Goal: Task Accomplishment & Management: Complete application form

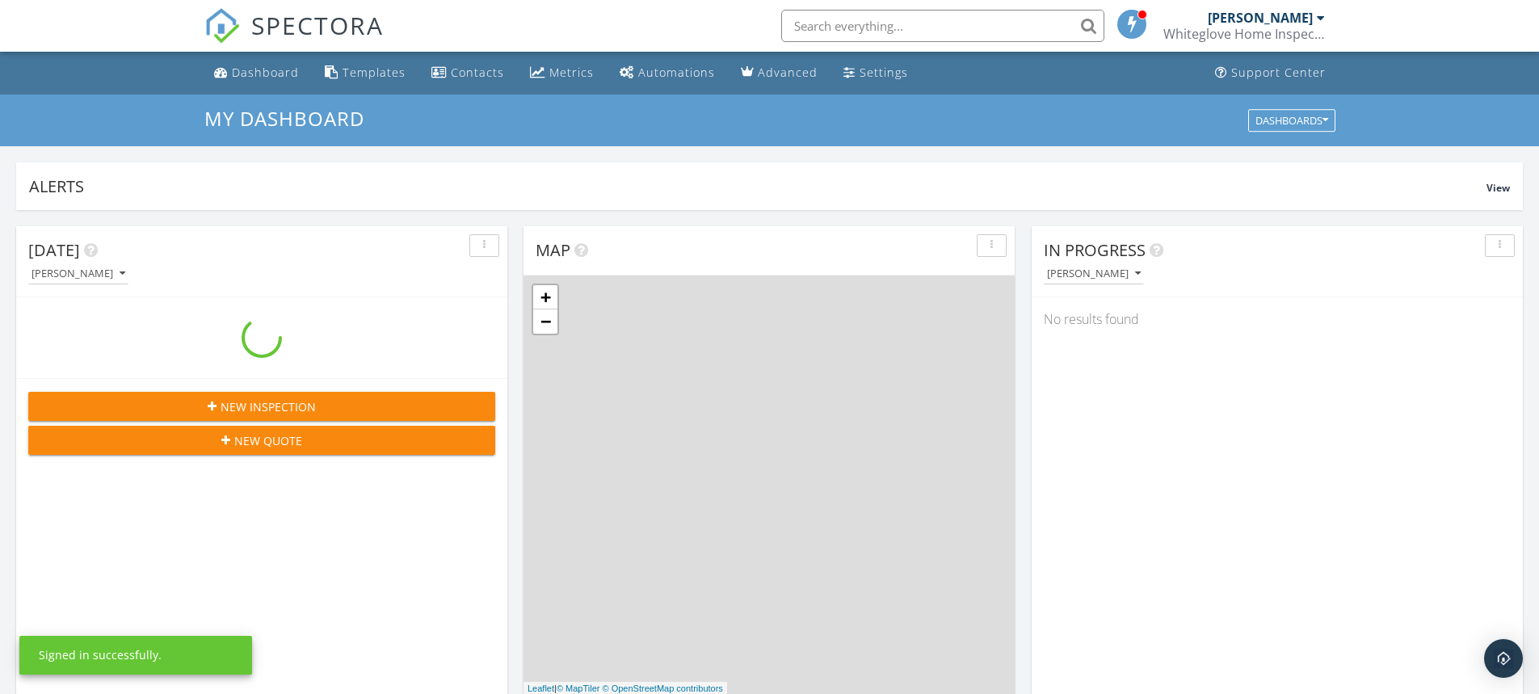
scroll to position [1496, 1565]
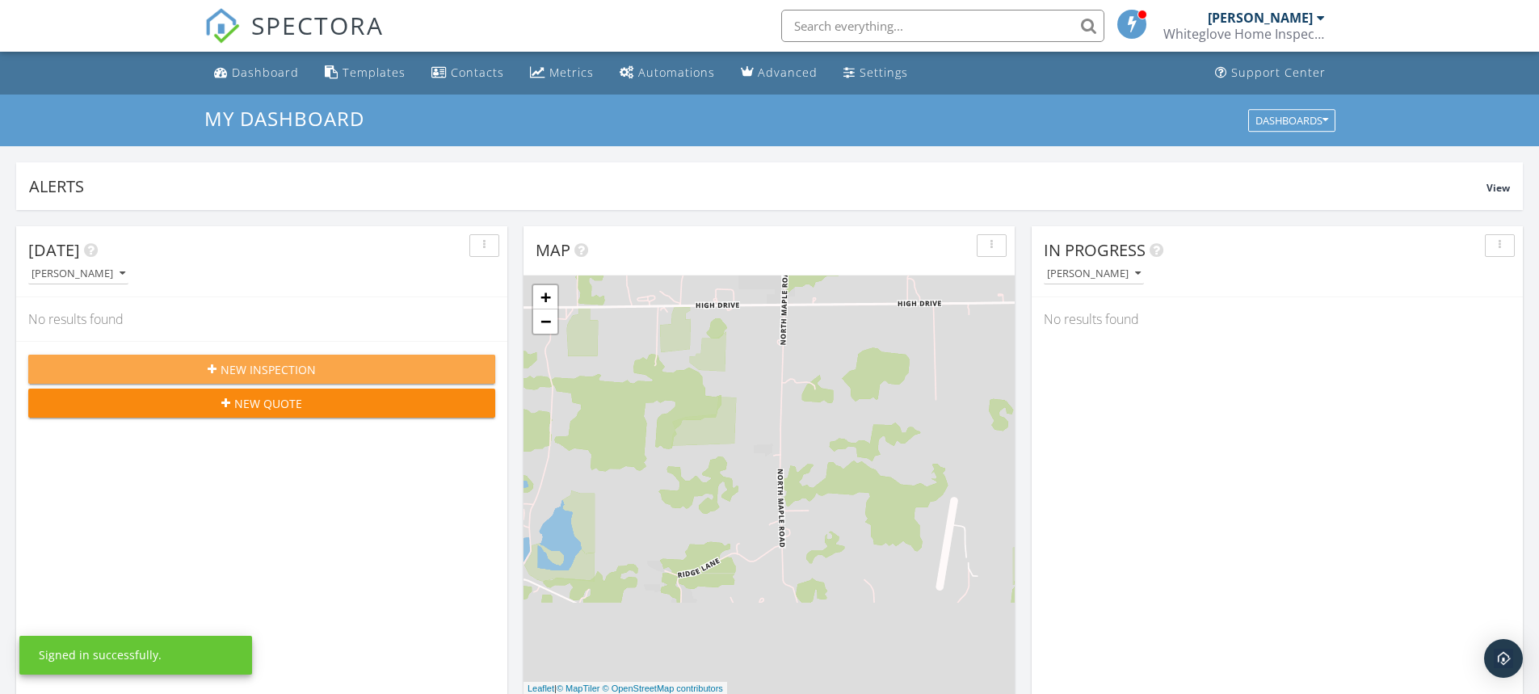
click at [301, 369] on span "New Inspection" at bounding box center [268, 369] width 95 height 17
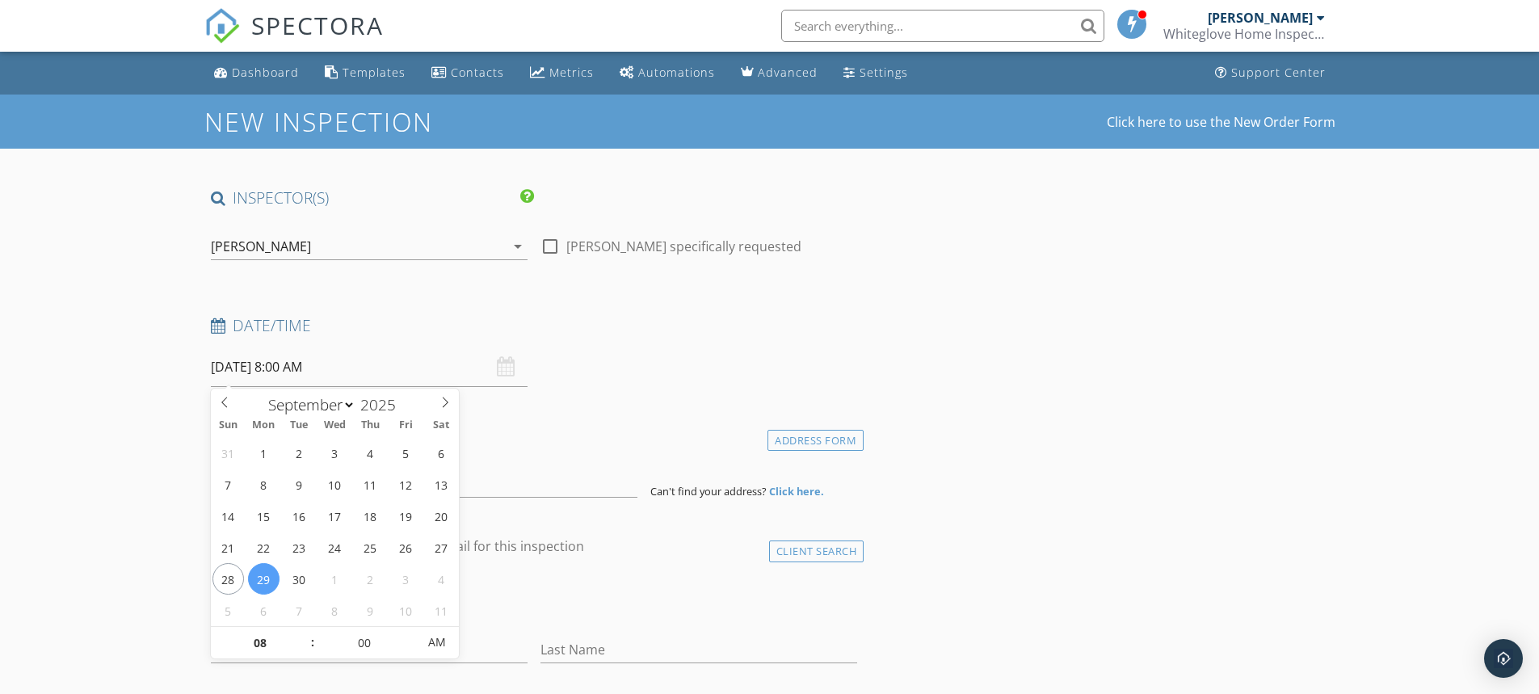
click at [301, 370] on input "09/29/2025 8:00 AM" at bounding box center [369, 367] width 317 height 40
type input "09/30/2025 8:00 AM"
type input "09"
type input "09/30/2025 9:00 AM"
click at [304, 631] on span at bounding box center [304, 635] width 11 height 16
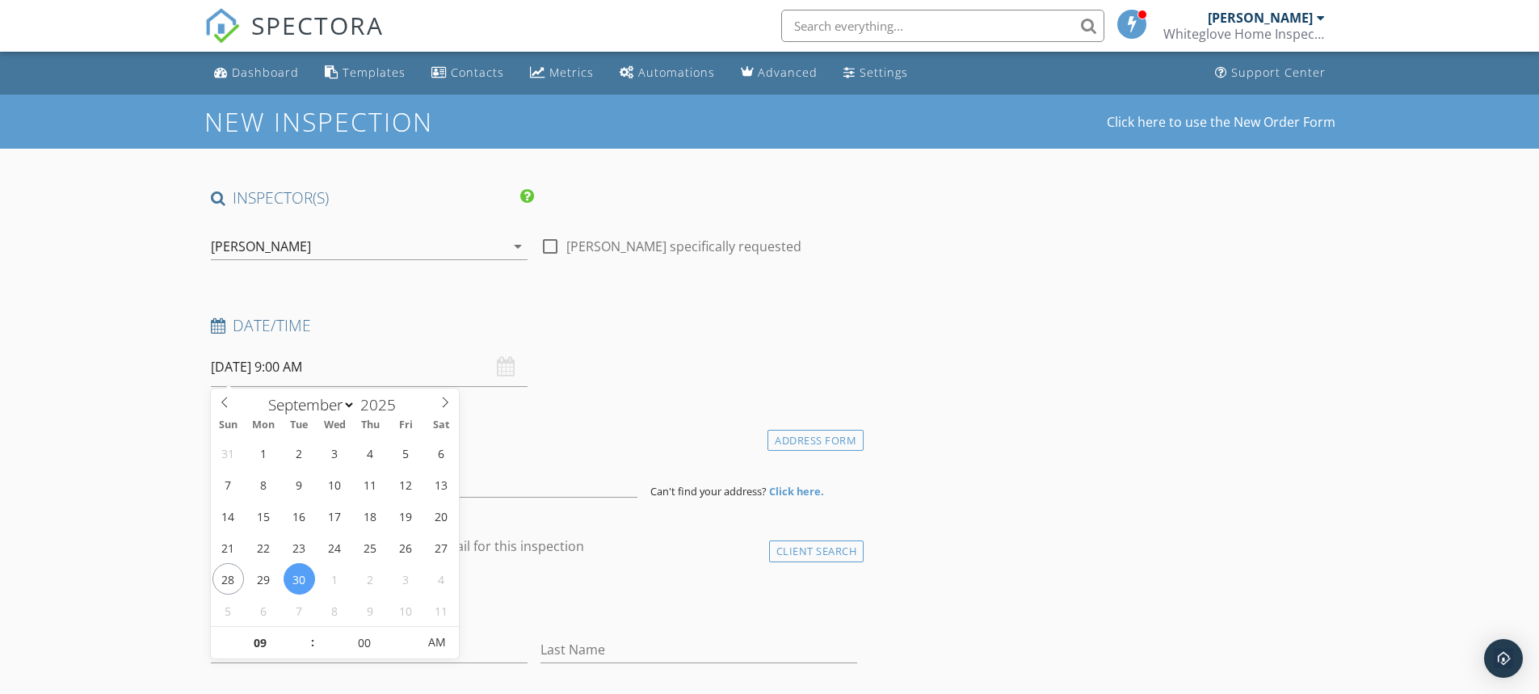
drag, startPoint x: 132, startPoint y: 600, endPoint x: 148, endPoint y: 583, distance: 22.9
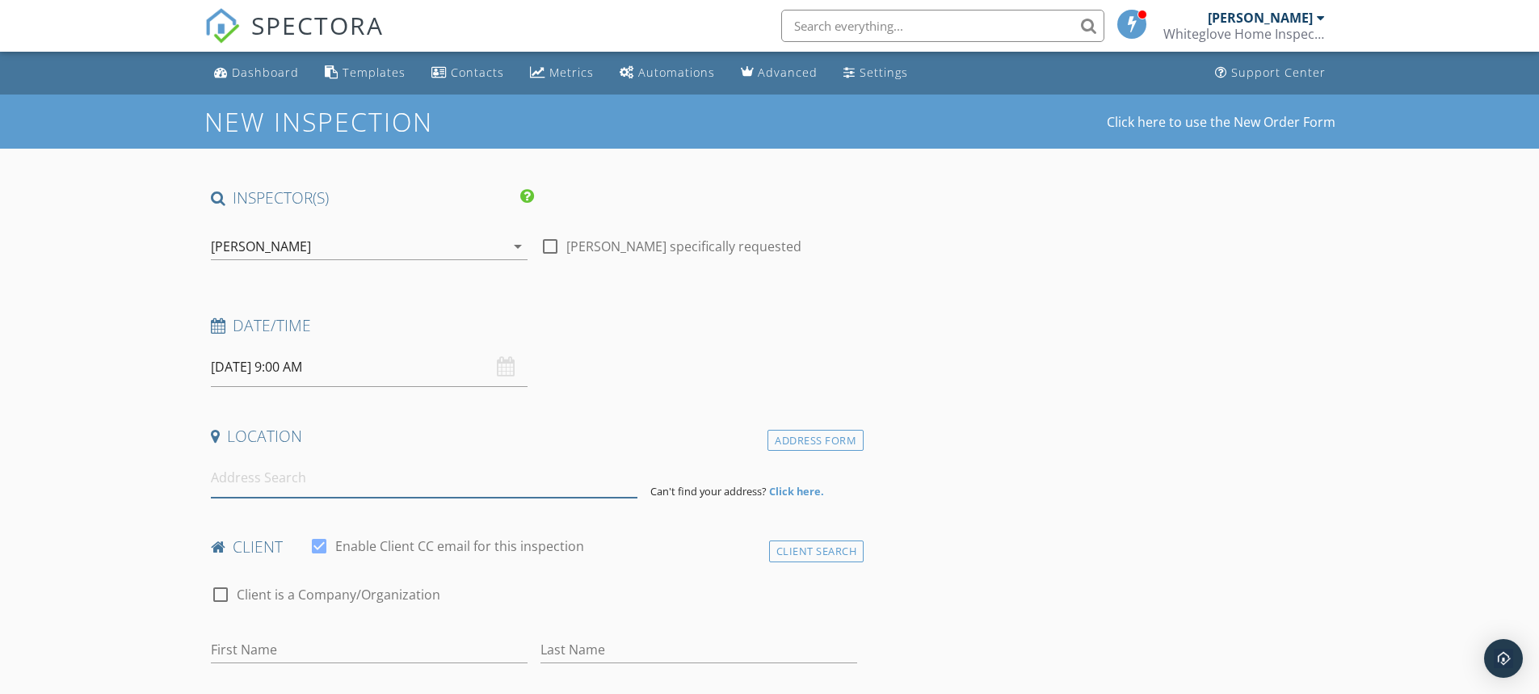
click at [256, 477] on input at bounding box center [424, 478] width 427 height 40
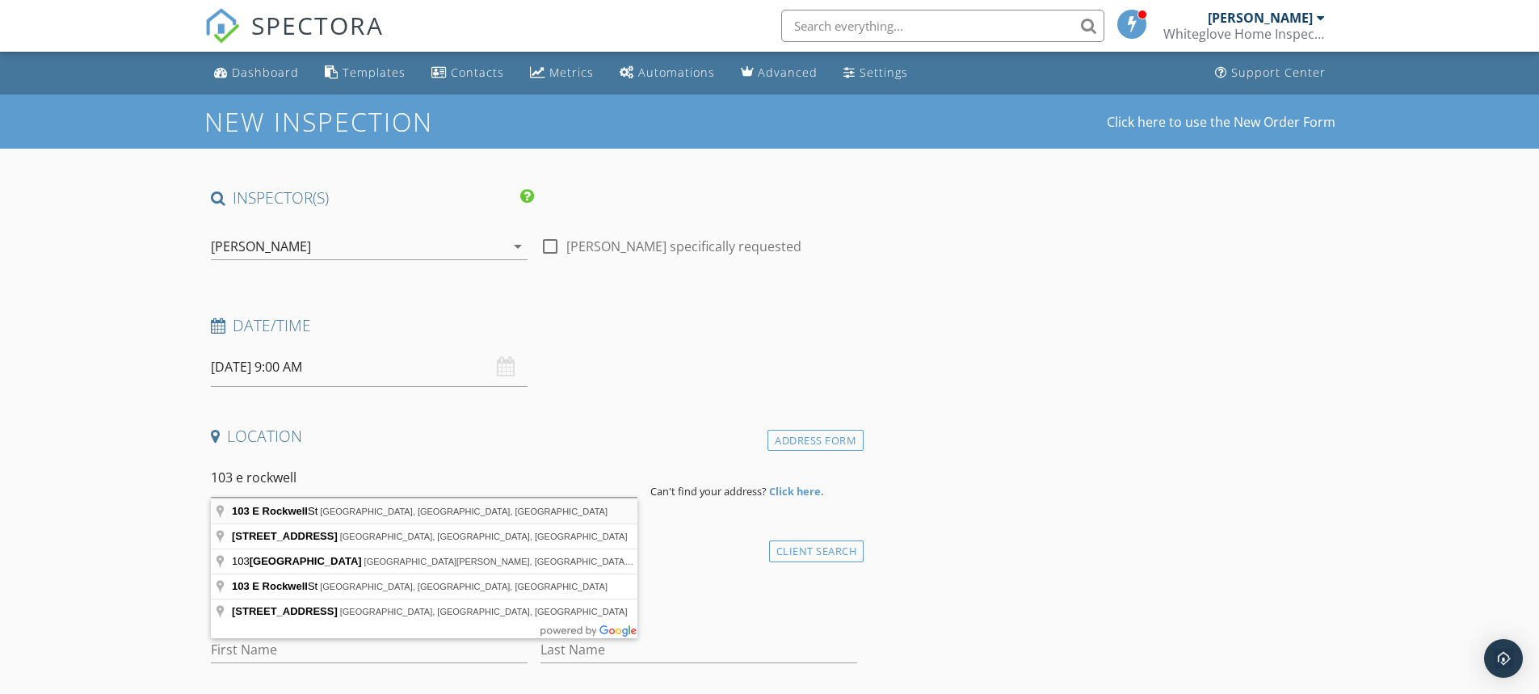
type input "103 E Rockwell St, Elkhorn, WI, USA"
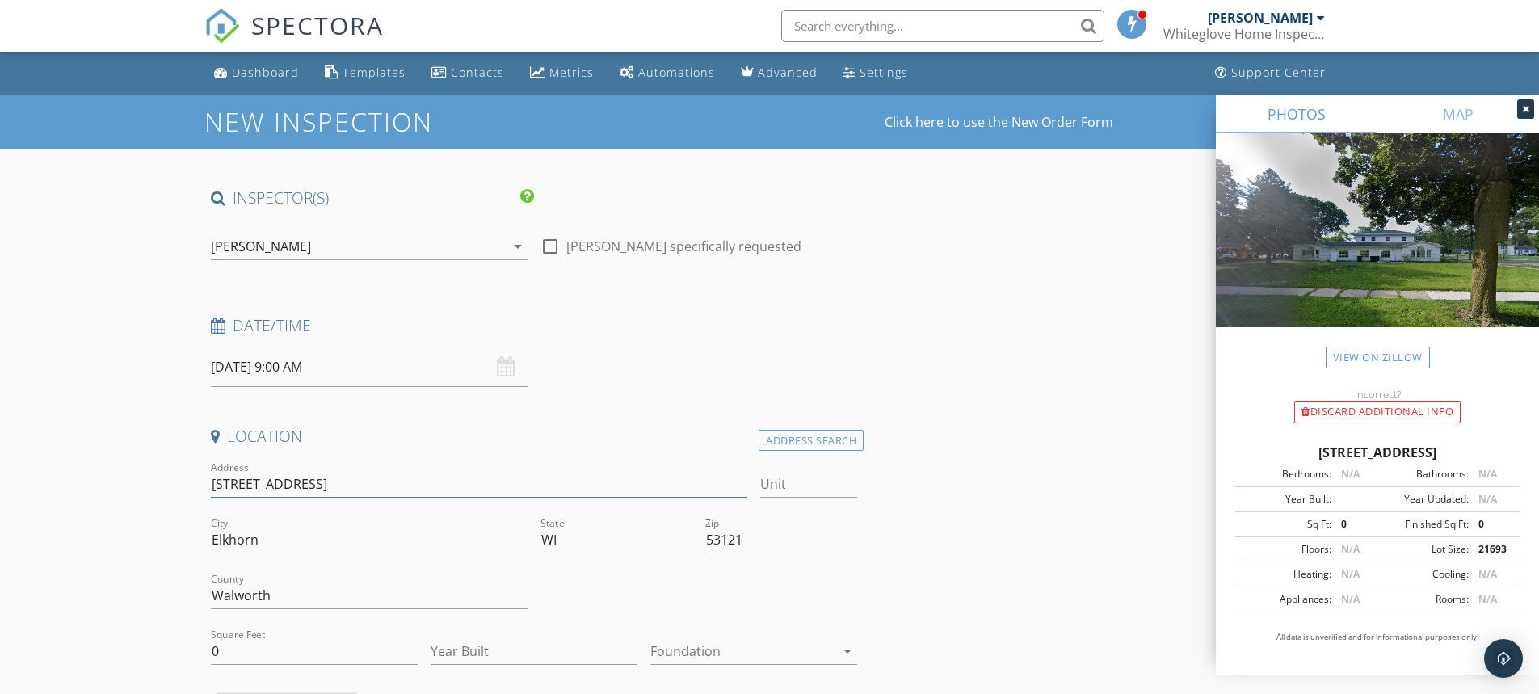
click at [316, 486] on input "103 E Rockwell St" at bounding box center [479, 484] width 537 height 27
type input "[STREET_ADDRESS]"
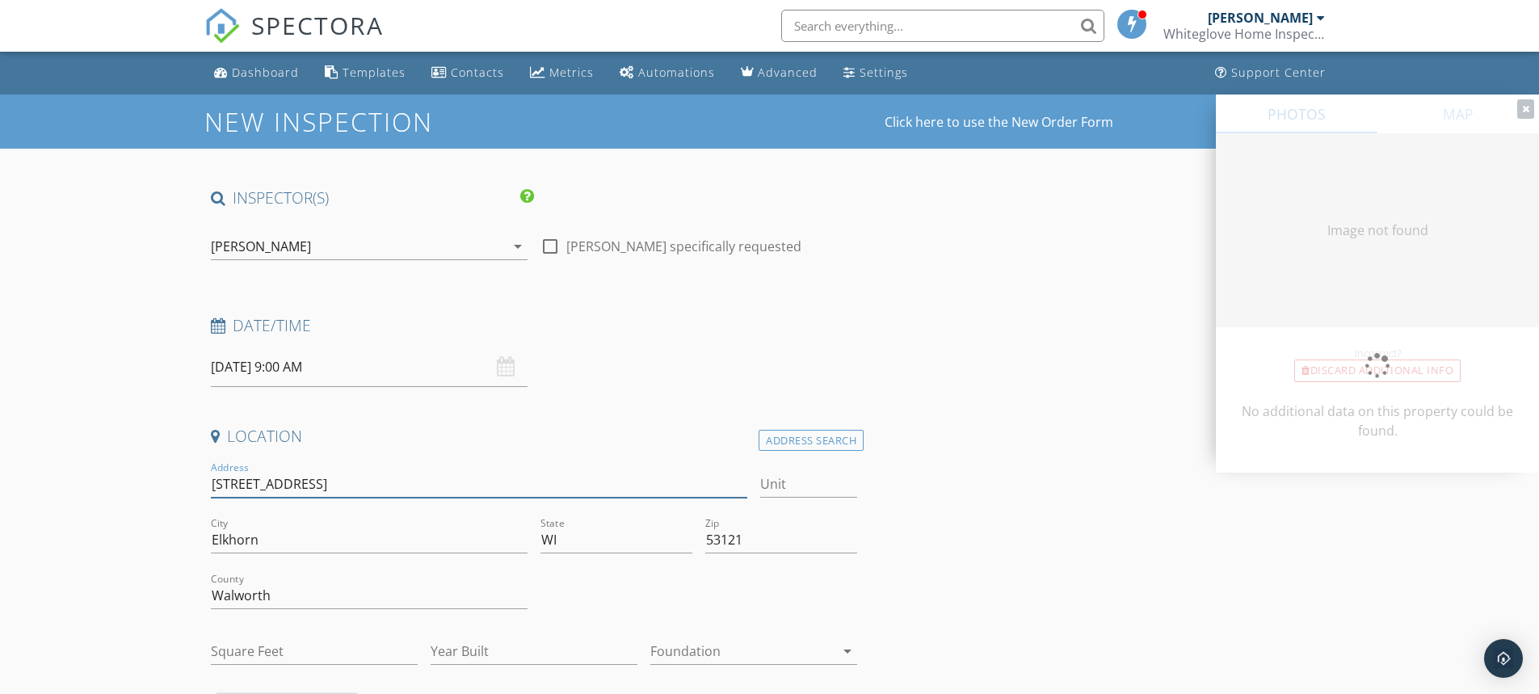
type input "0"
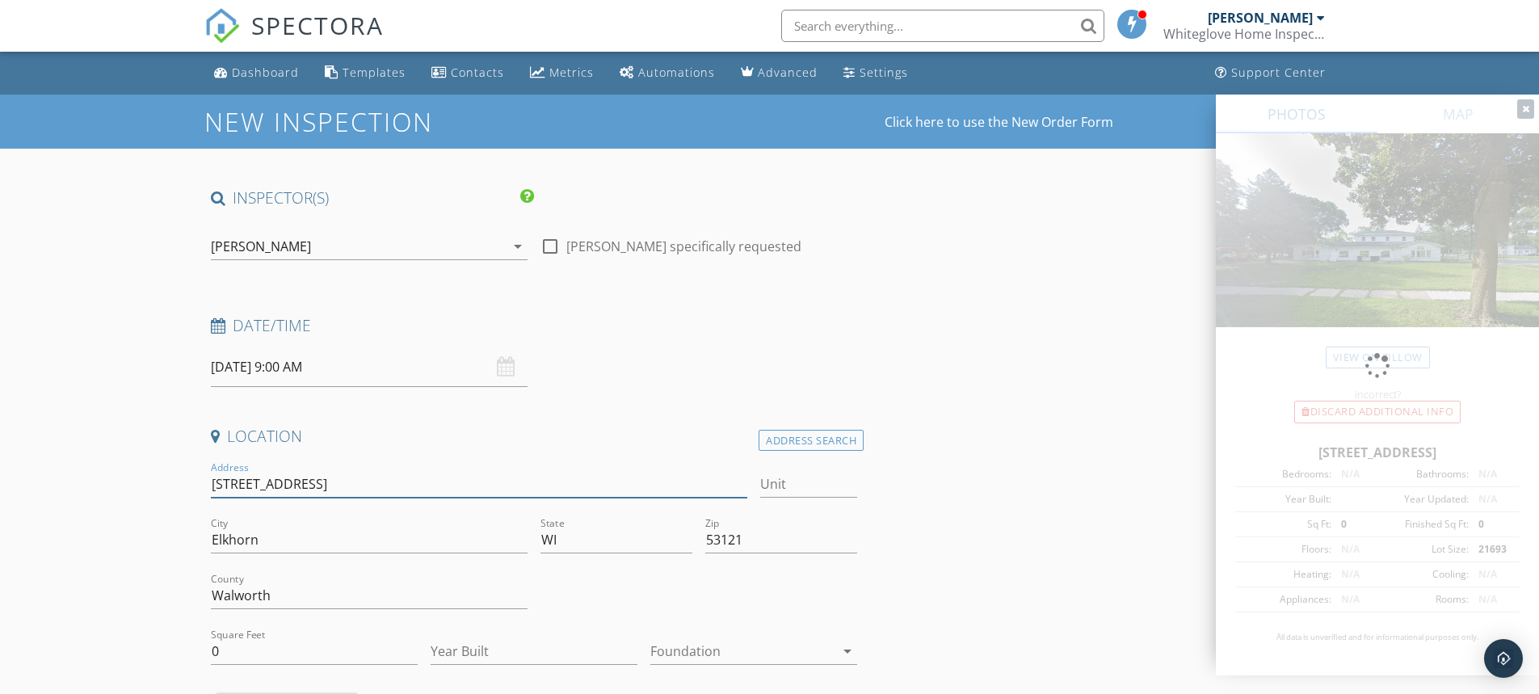
type input "[STREET_ADDRESS]"
click at [258, 655] on input "0" at bounding box center [314, 651] width 207 height 27
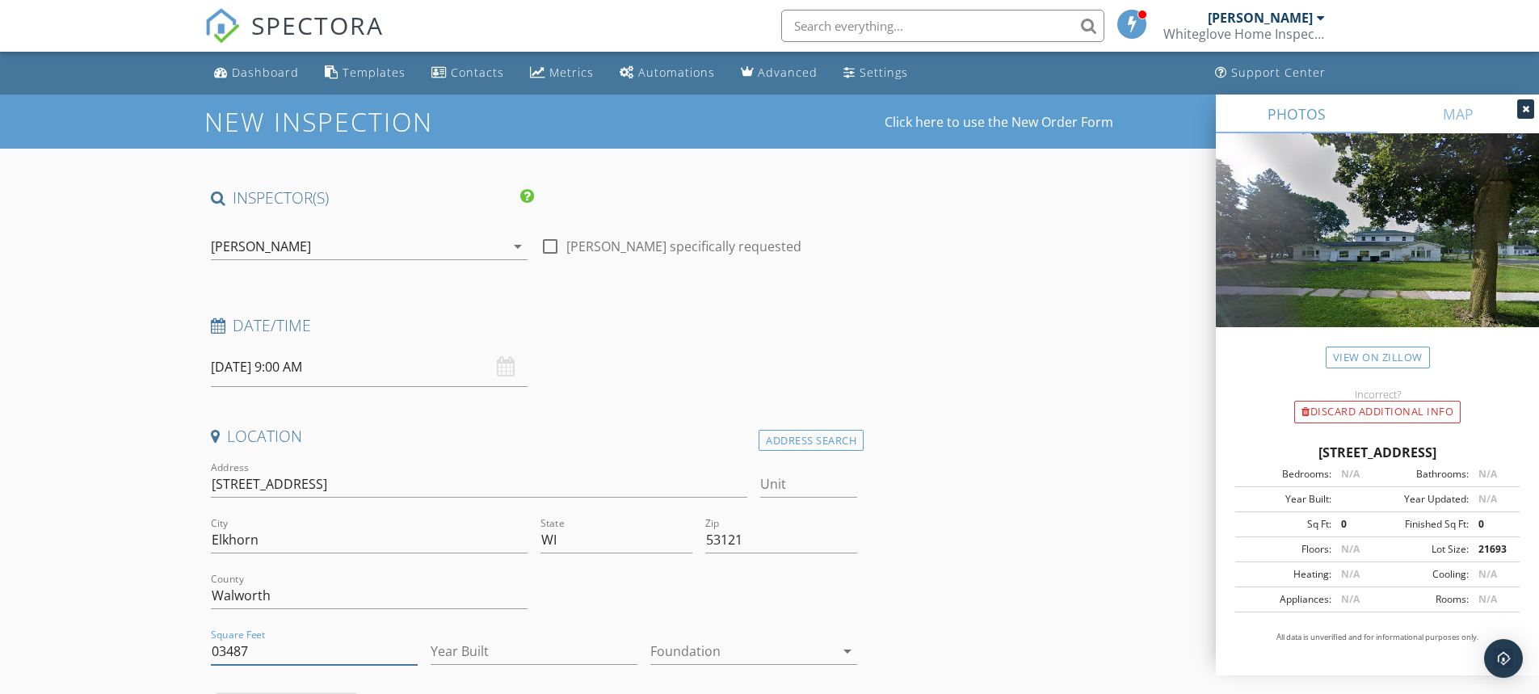
click at [223, 654] on input "03487" at bounding box center [314, 651] width 207 height 27
type input "3487"
click at [470, 655] on input "Year Built" at bounding box center [534, 651] width 207 height 27
click at [660, 639] on div at bounding box center [743, 651] width 184 height 26
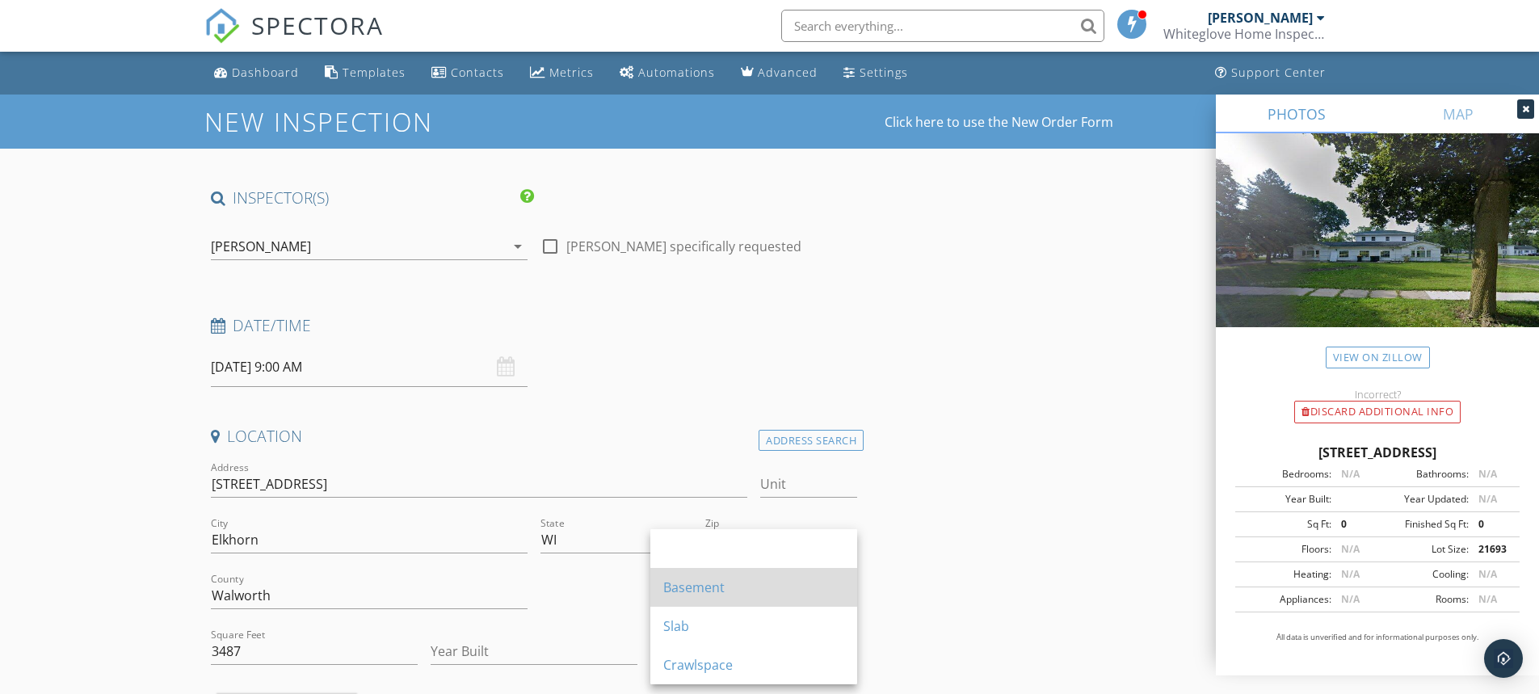
click at [683, 595] on div "Basement" at bounding box center [753, 587] width 181 height 19
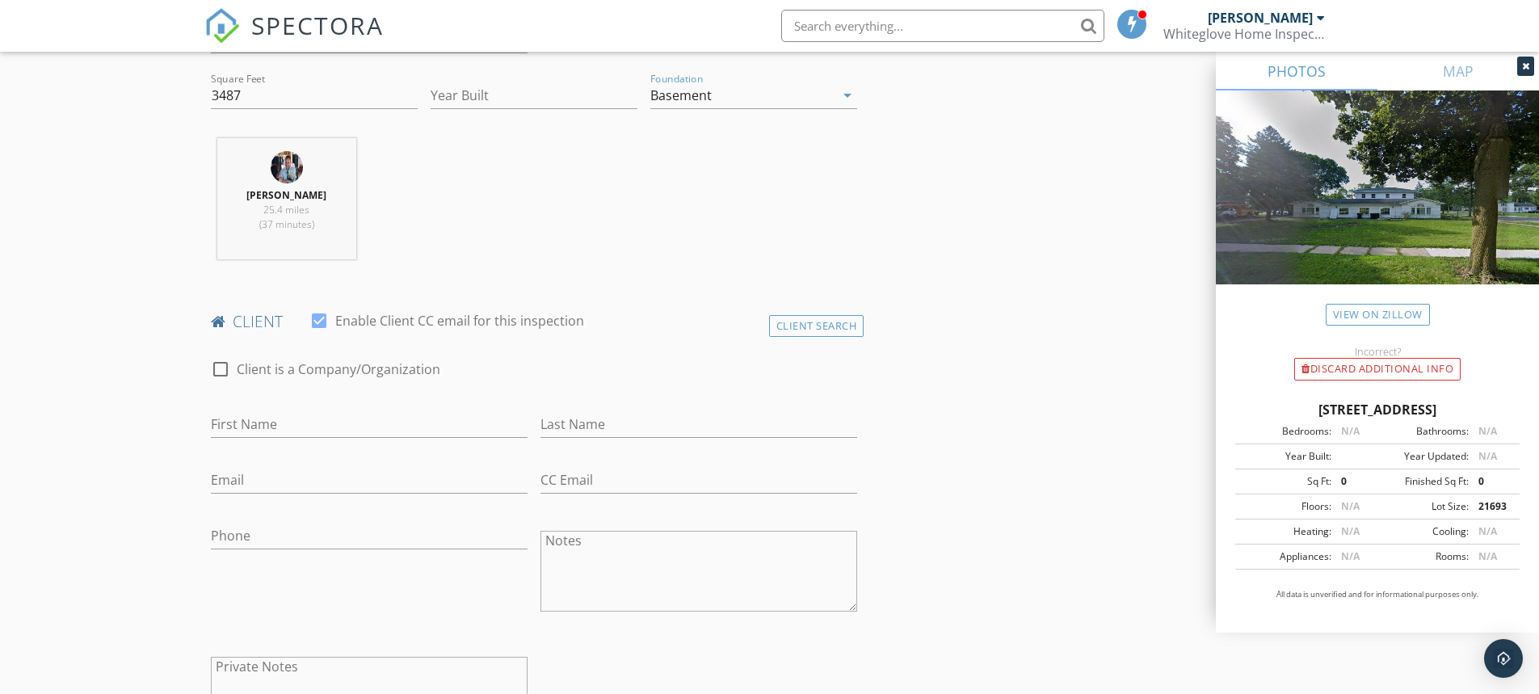
scroll to position [566, 0]
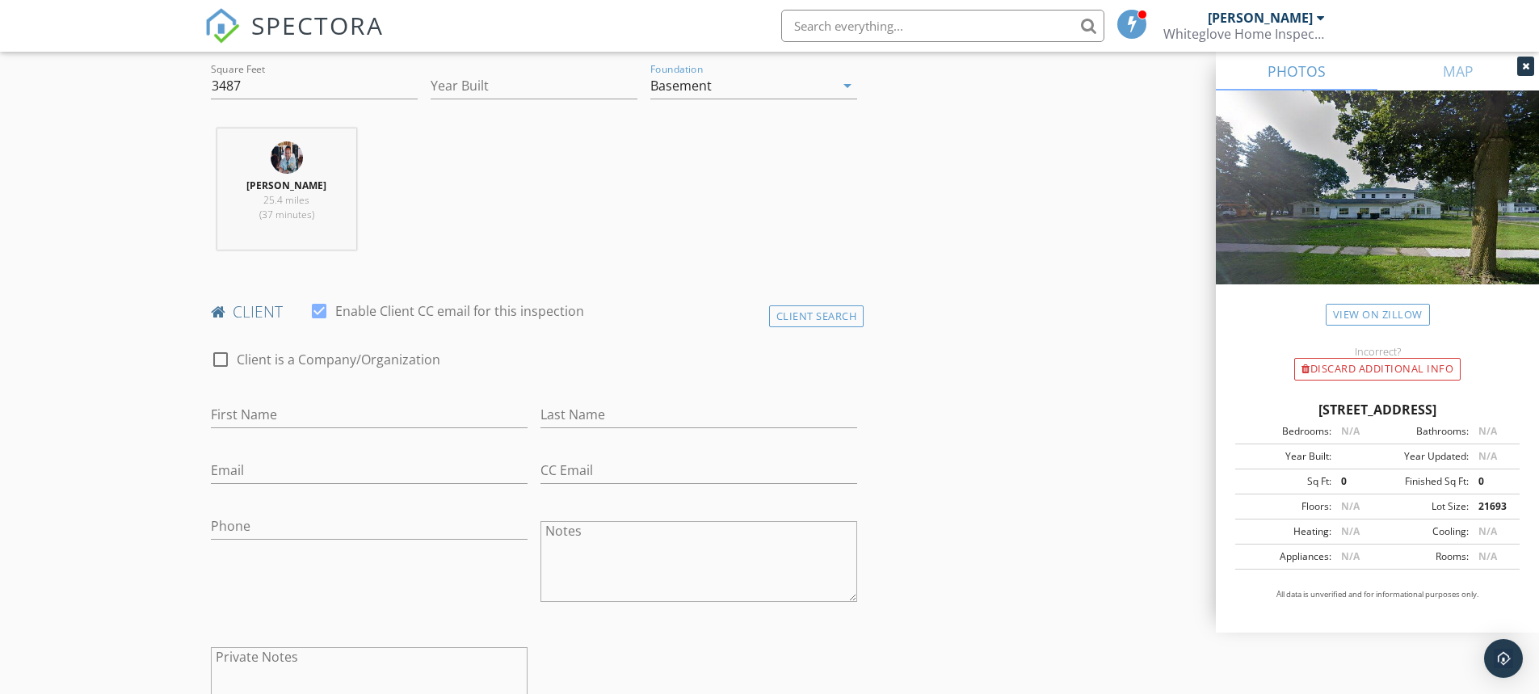
click at [217, 356] on div at bounding box center [220, 359] width 27 height 27
checkbox input "true"
click at [225, 418] on input "Enable Client CC email for this inspection" at bounding box center [534, 415] width 647 height 27
type input "Jianxin"
type input "Huang"
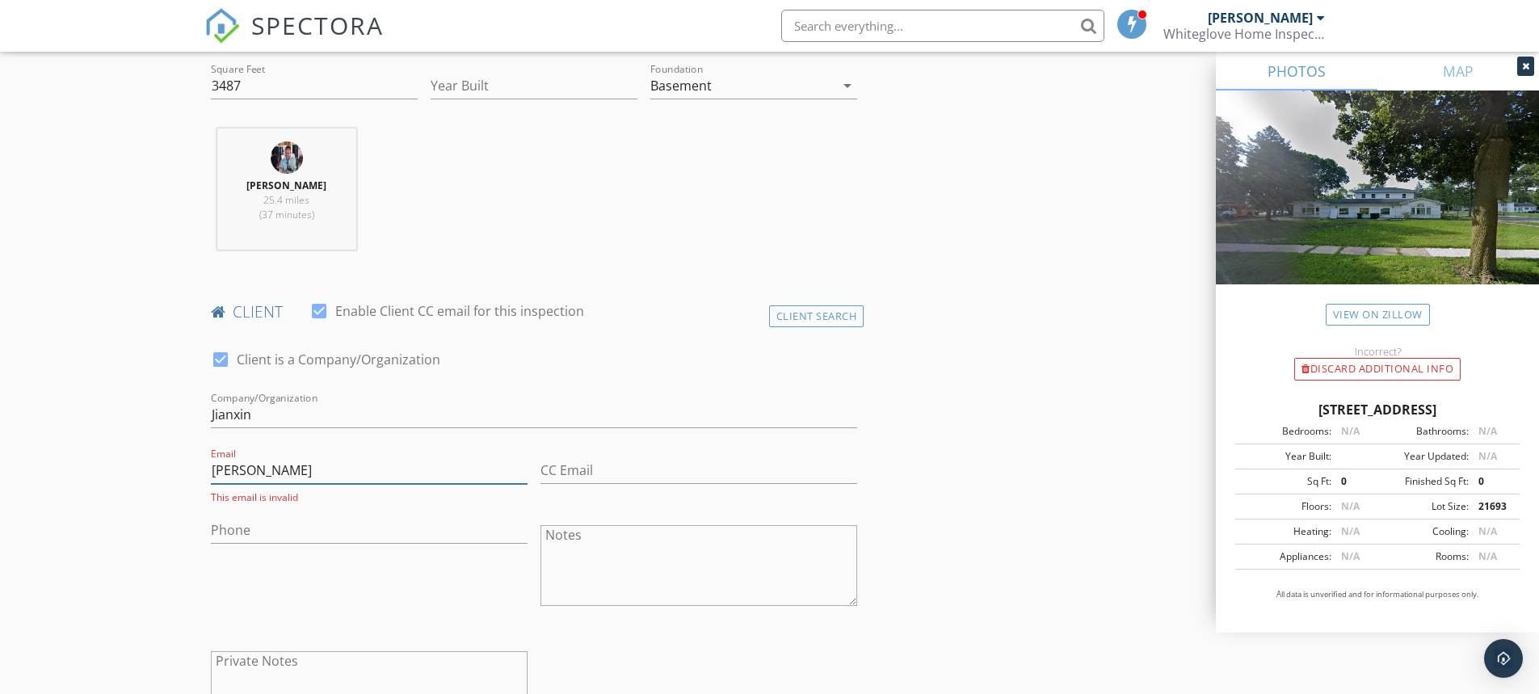
drag, startPoint x: 223, startPoint y: 466, endPoint x: 196, endPoint y: 467, distance: 26.7
drag, startPoint x: 223, startPoint y: 468, endPoint x: 327, endPoint y: 578, distance: 151.5
click at [327, 578] on div "Phone" at bounding box center [369, 567] width 330 height 126
click at [221, 352] on div at bounding box center [220, 359] width 27 height 27
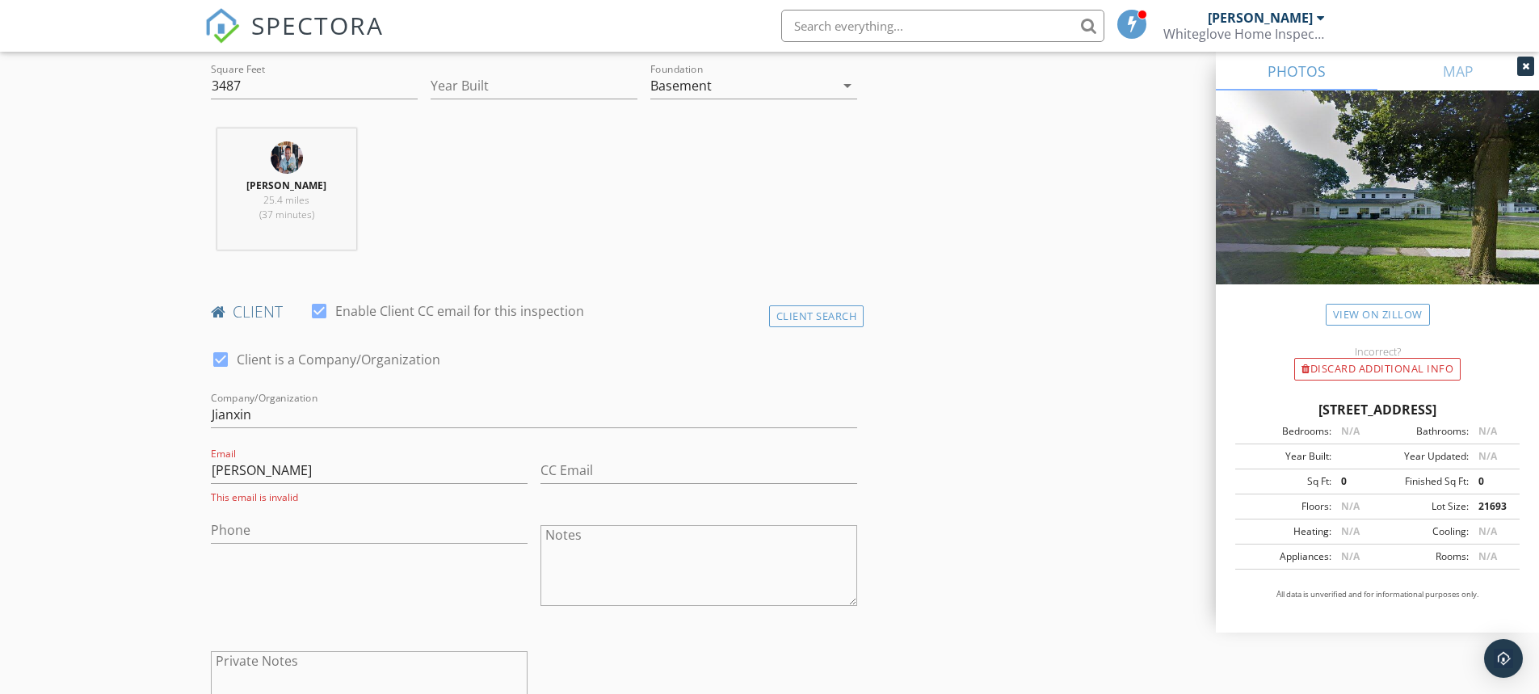
checkbox input "false"
drag, startPoint x: 252, startPoint y: 470, endPoint x: 182, endPoint y: 474, distance: 70.4
drag, startPoint x: 558, startPoint y: 394, endPoint x: 558, endPoint y: 412, distance: 17.8
click at [558, 412] on input "Last Name" at bounding box center [699, 415] width 317 height 27
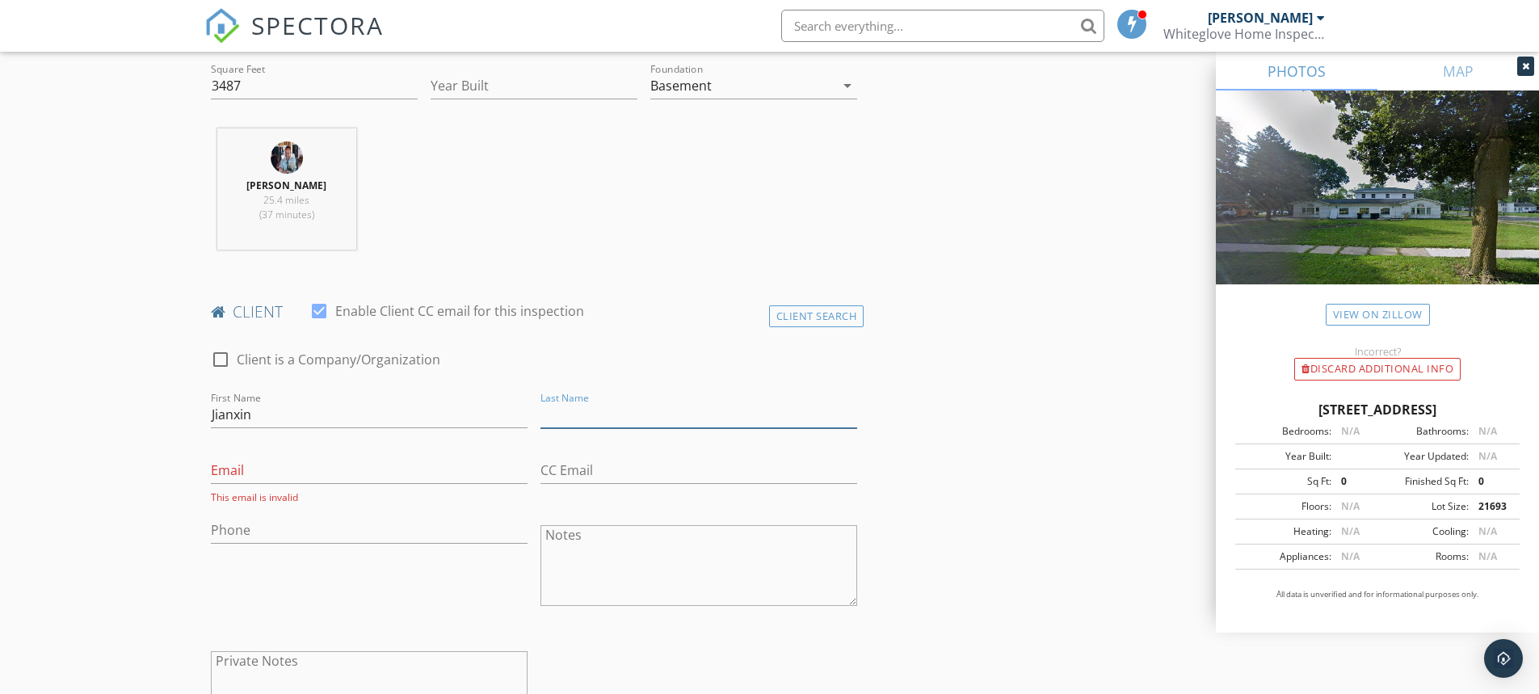
paste input "Huang"
type input "Huang"
click at [262, 464] on input "Email" at bounding box center [369, 470] width 317 height 27
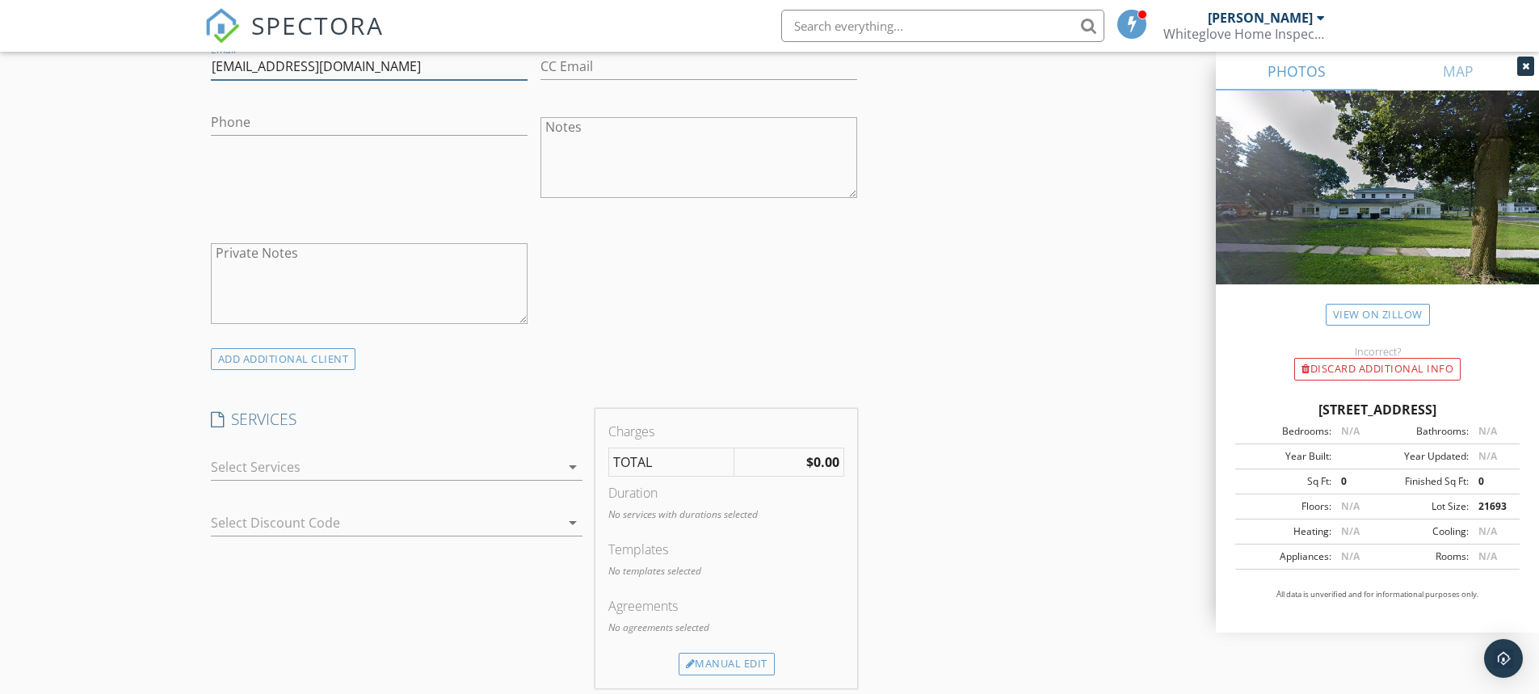
scroll to position [1051, 0]
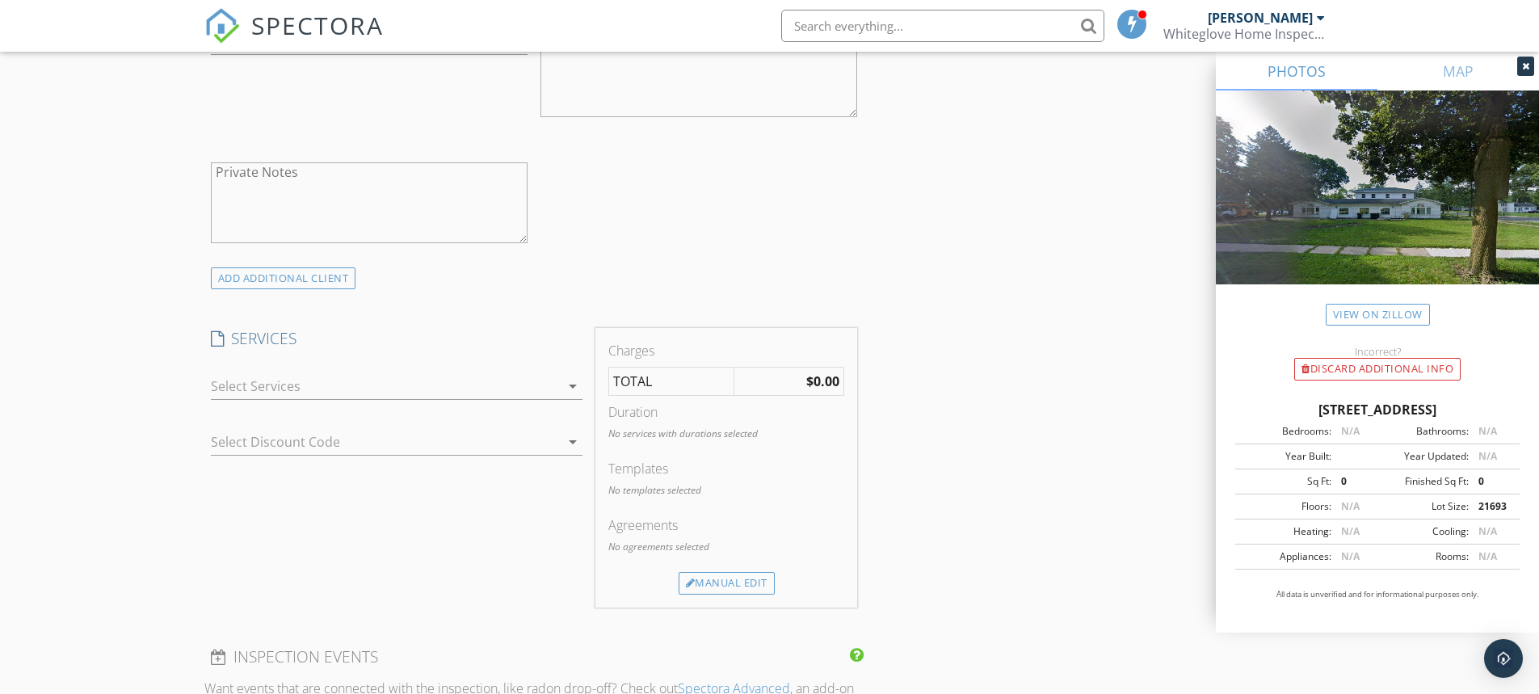
type input "newmoys2017@yahoo.com"
click at [277, 394] on div at bounding box center [385, 386] width 349 height 26
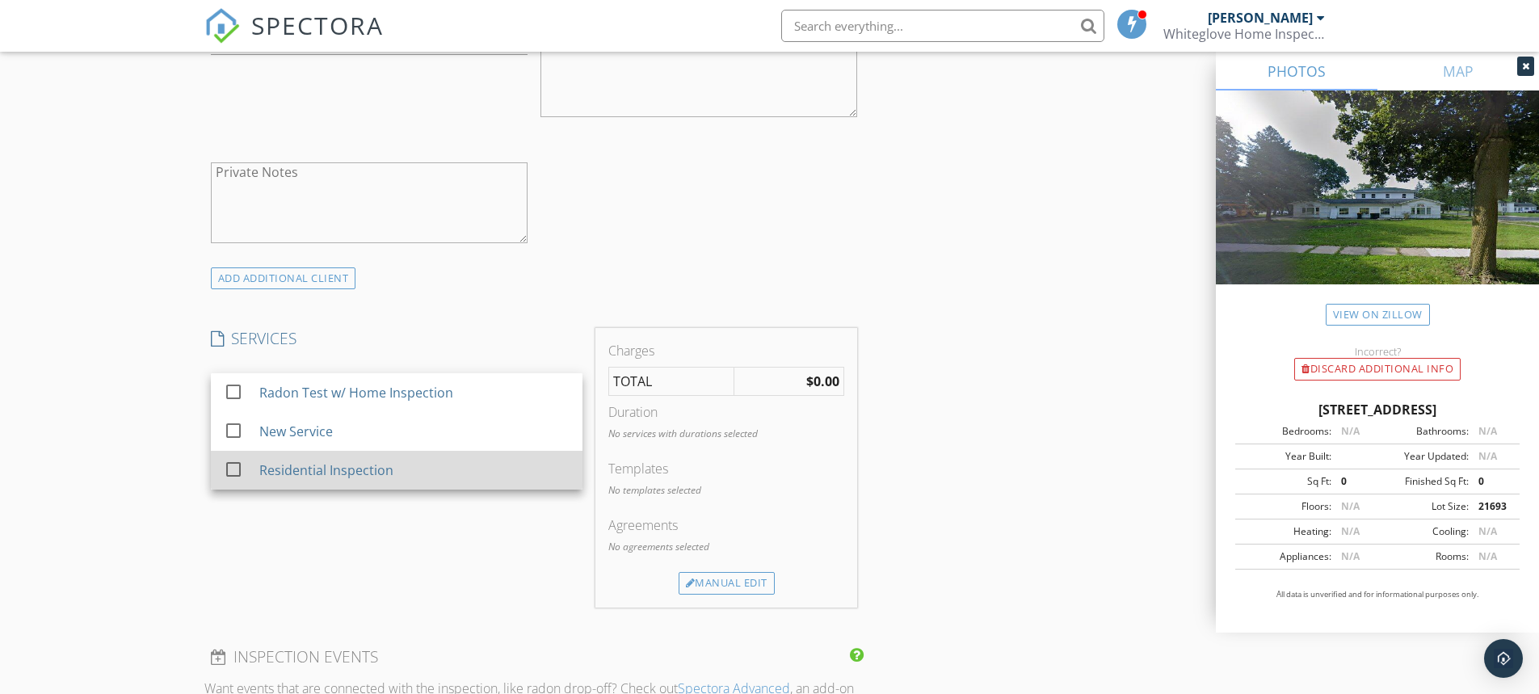
drag, startPoint x: 280, startPoint y: 462, endPoint x: 293, endPoint y: 460, distance: 13.2
click at [281, 462] on div "Residential Inspection" at bounding box center [326, 470] width 134 height 19
checkbox input "false"
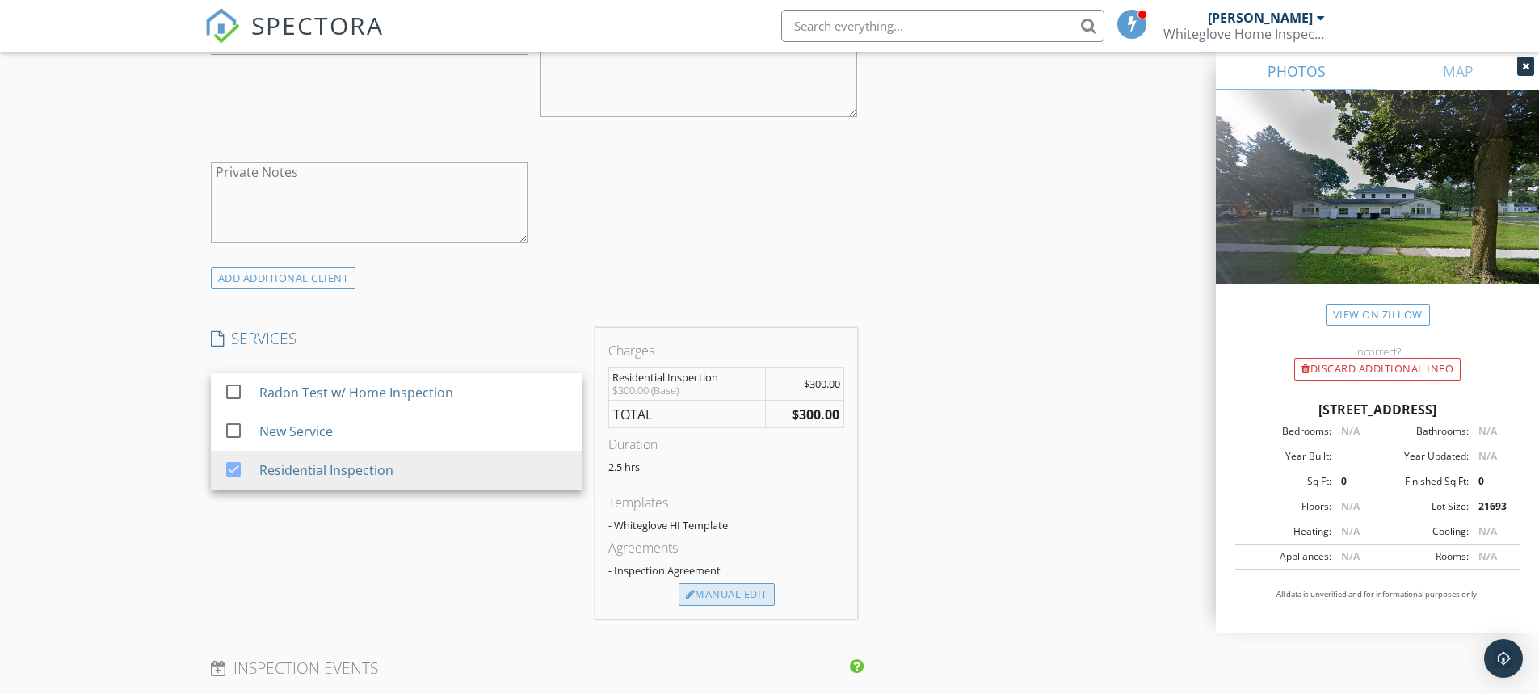
click at [736, 598] on div "Manual Edit" at bounding box center [727, 594] width 96 height 23
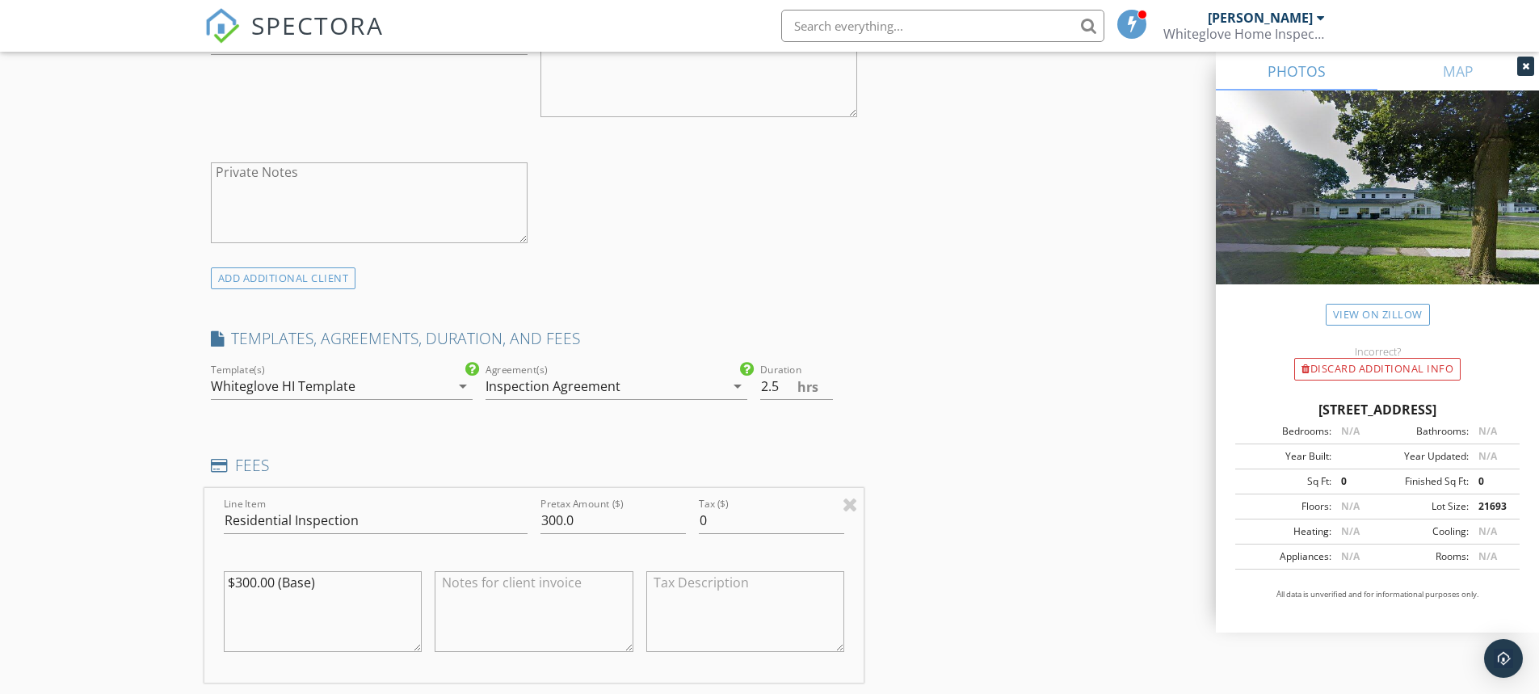
click at [511, 391] on div "Inspection Agreement" at bounding box center [553, 386] width 135 height 15
click at [508, 402] on div at bounding box center [508, 399] width 27 height 27
click at [494, 522] on div "Line Item Residential Inspection Pretax Amount ($) 300.0 Tax ($) 0 $300.00 (Bas…" at bounding box center [534, 585] width 660 height 195
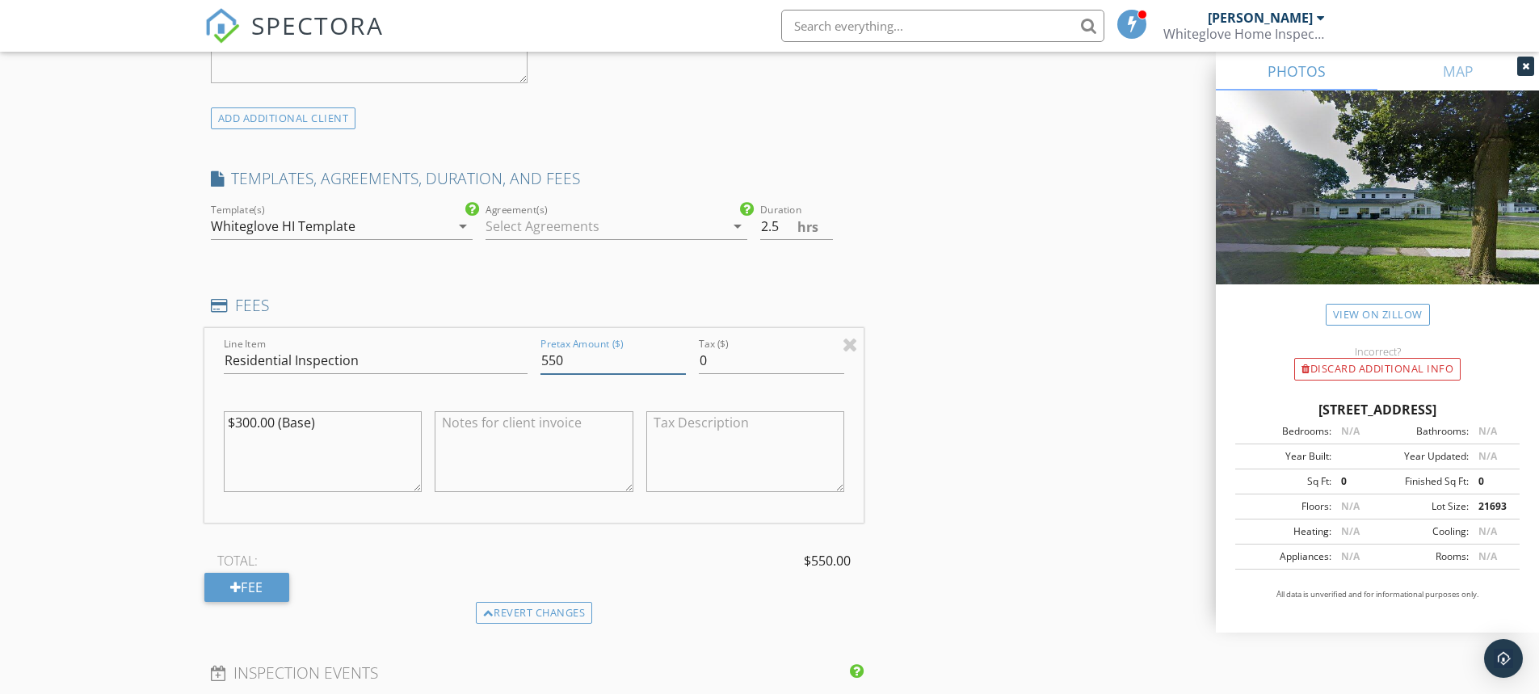
scroll to position [1212, 0]
type input "550"
click at [263, 587] on div "Fee" at bounding box center [246, 585] width 85 height 29
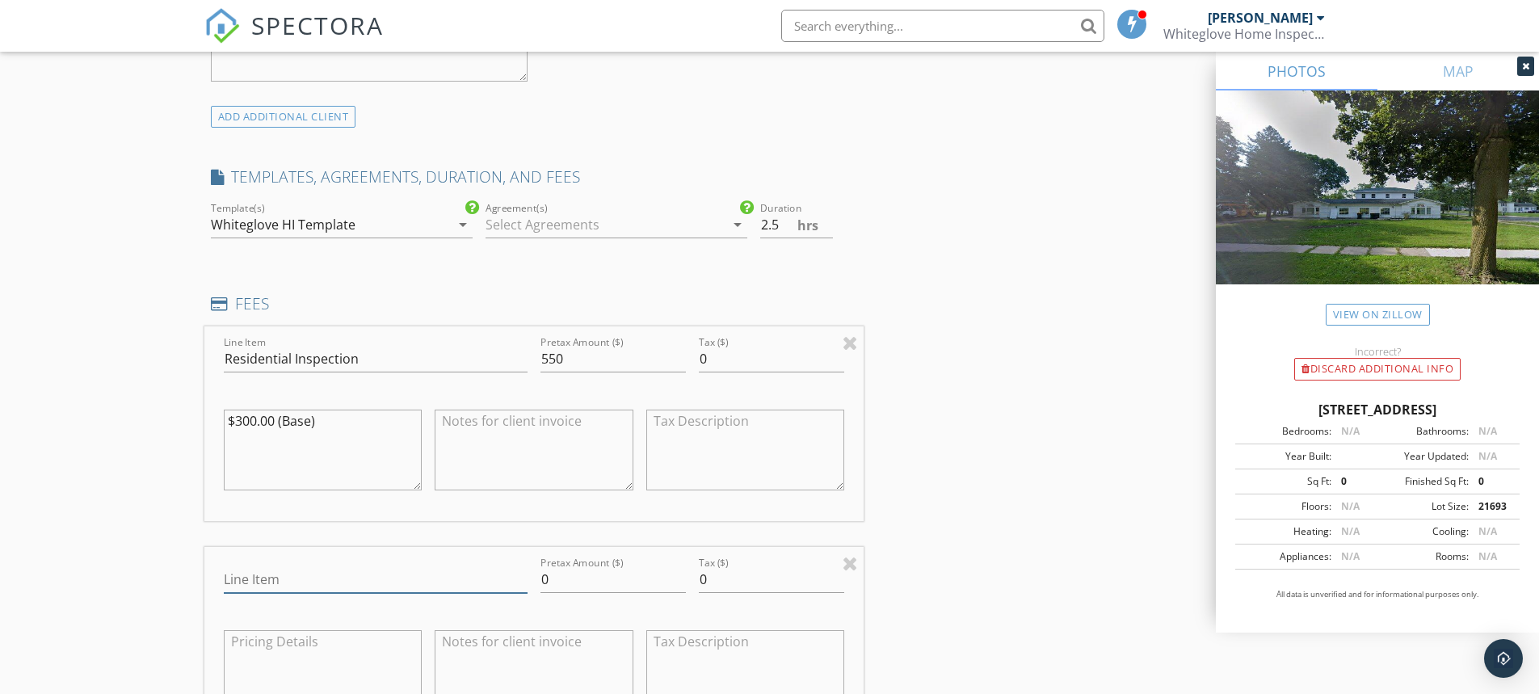
click at [257, 576] on input "Line Item" at bounding box center [376, 579] width 304 height 27
type input "Radon test"
drag, startPoint x: 550, startPoint y: 577, endPoint x: 530, endPoint y: 579, distance: 20.3
click at [530, 580] on div "Line Item Radon test Pretax Amount ($) 0 Tax ($) 0" at bounding box center [534, 644] width 660 height 195
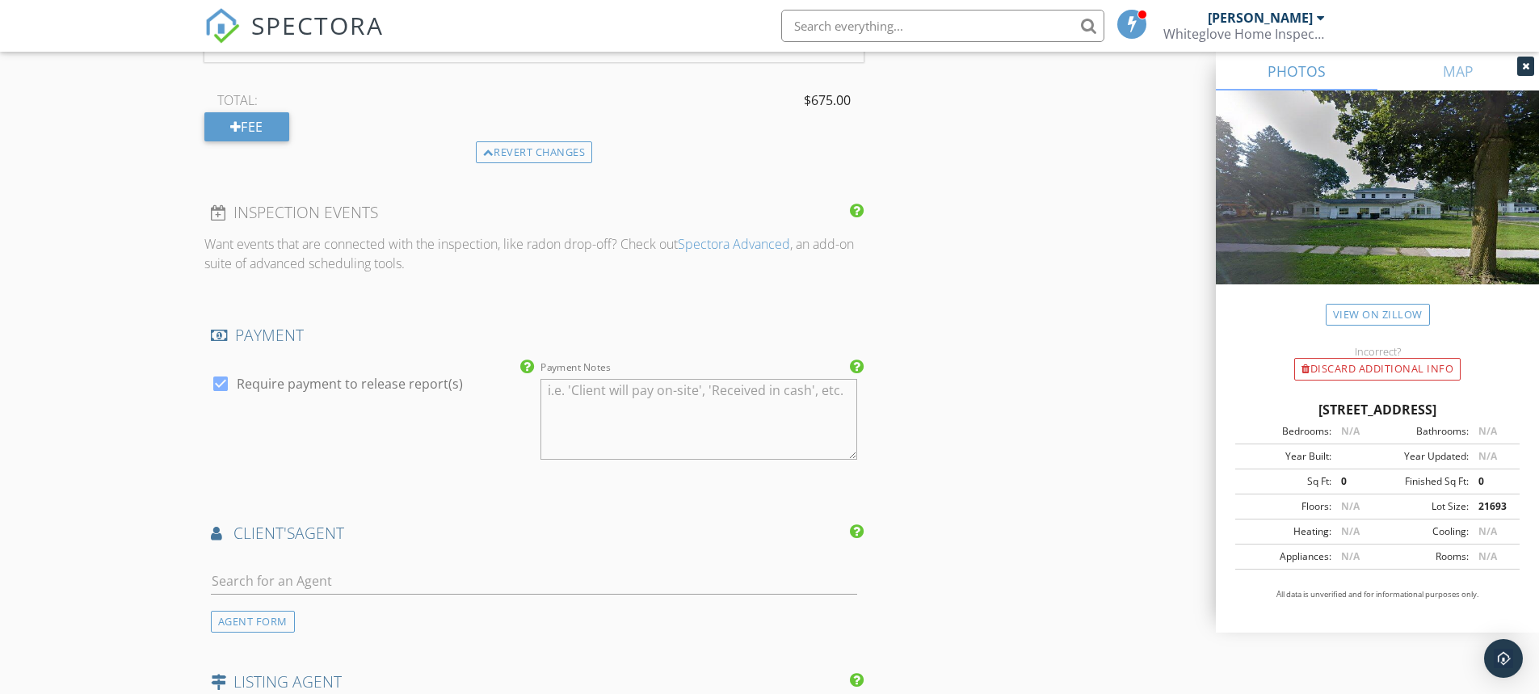
scroll to position [1939, 0]
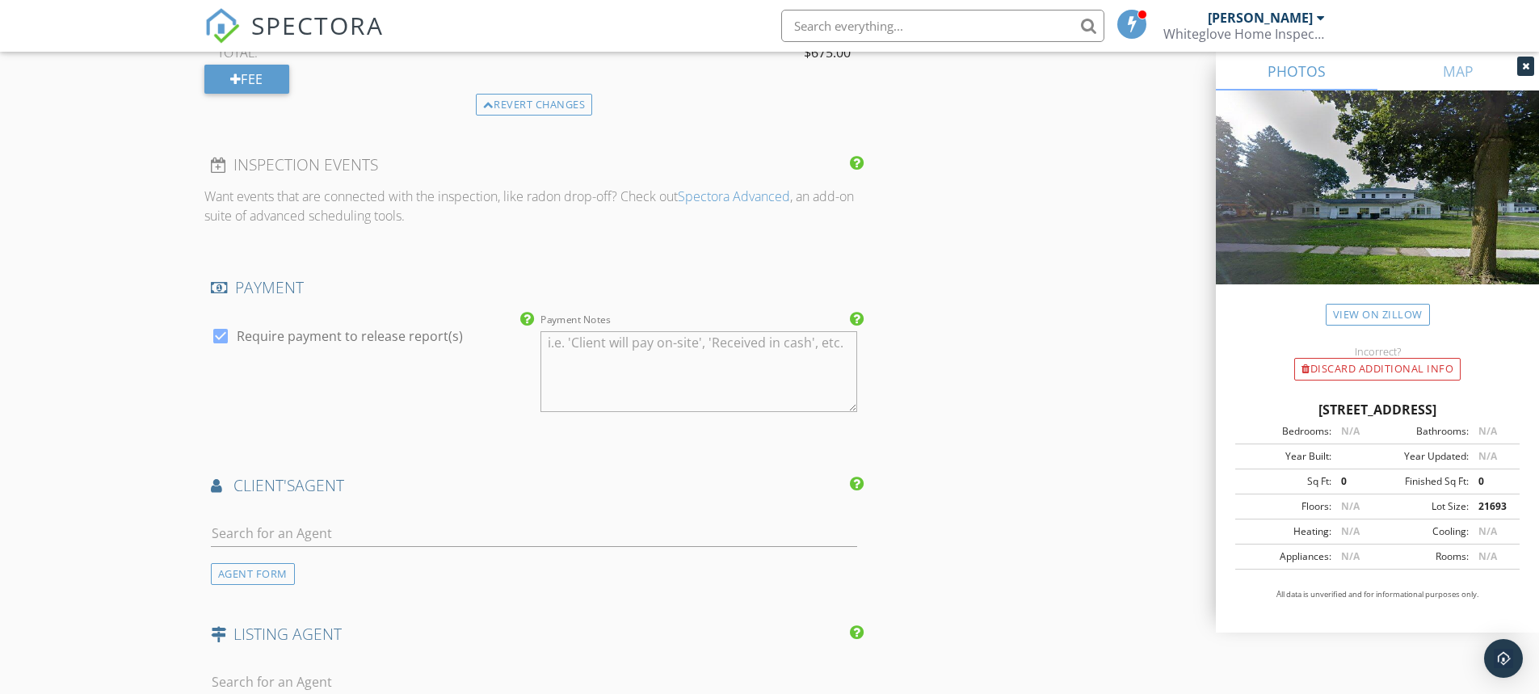
type input "125"
click at [223, 339] on div at bounding box center [220, 335] width 27 height 27
checkbox input "false"
click at [247, 537] on input "text" at bounding box center [534, 533] width 647 height 27
type input "bill"
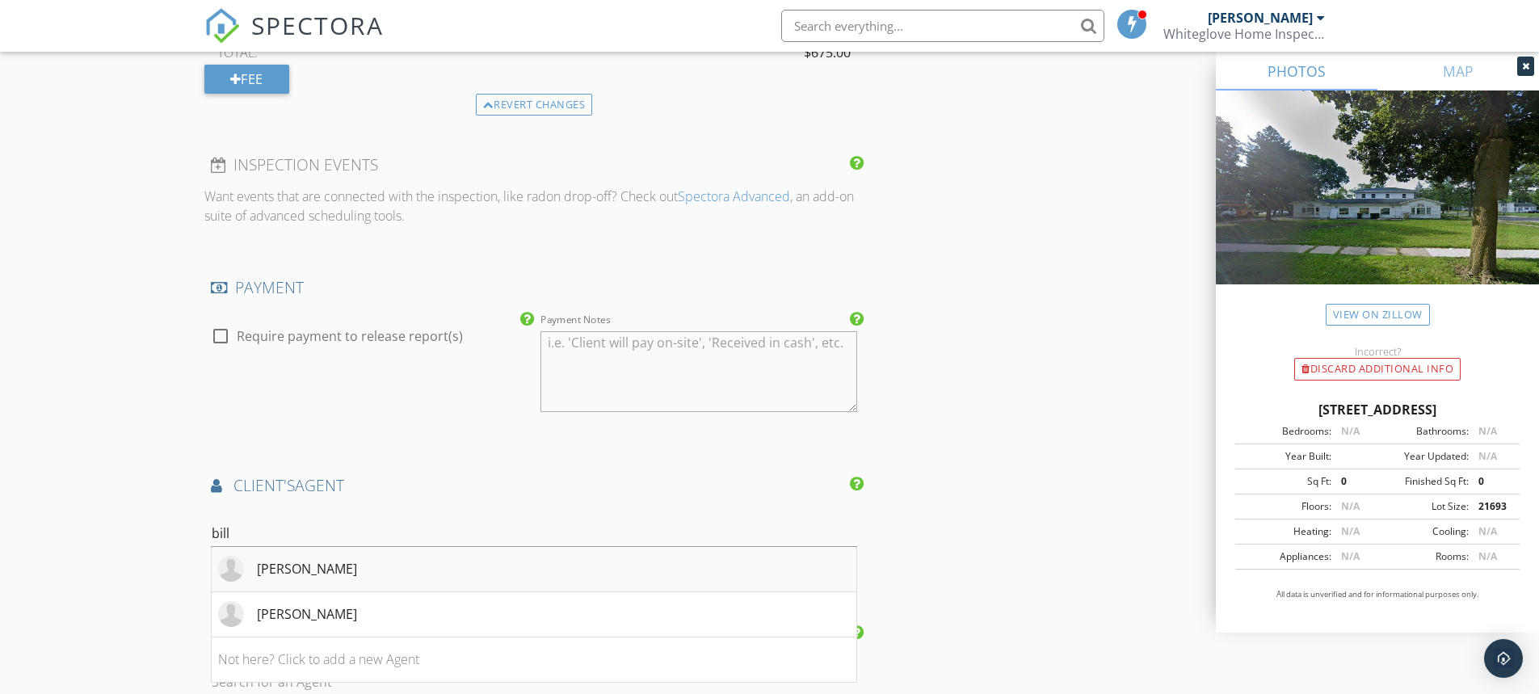
click at [296, 566] on div "Bill Leith" at bounding box center [307, 568] width 100 height 19
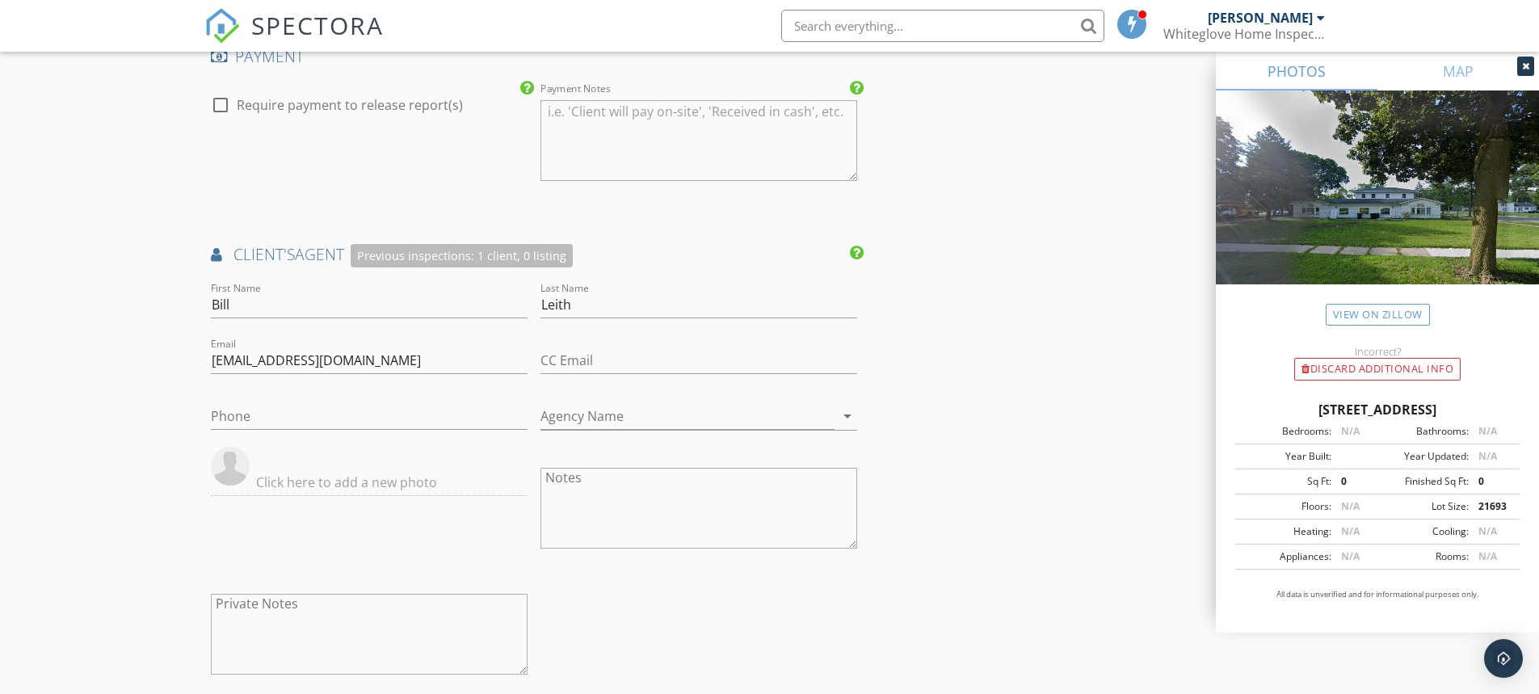
scroll to position [2182, 0]
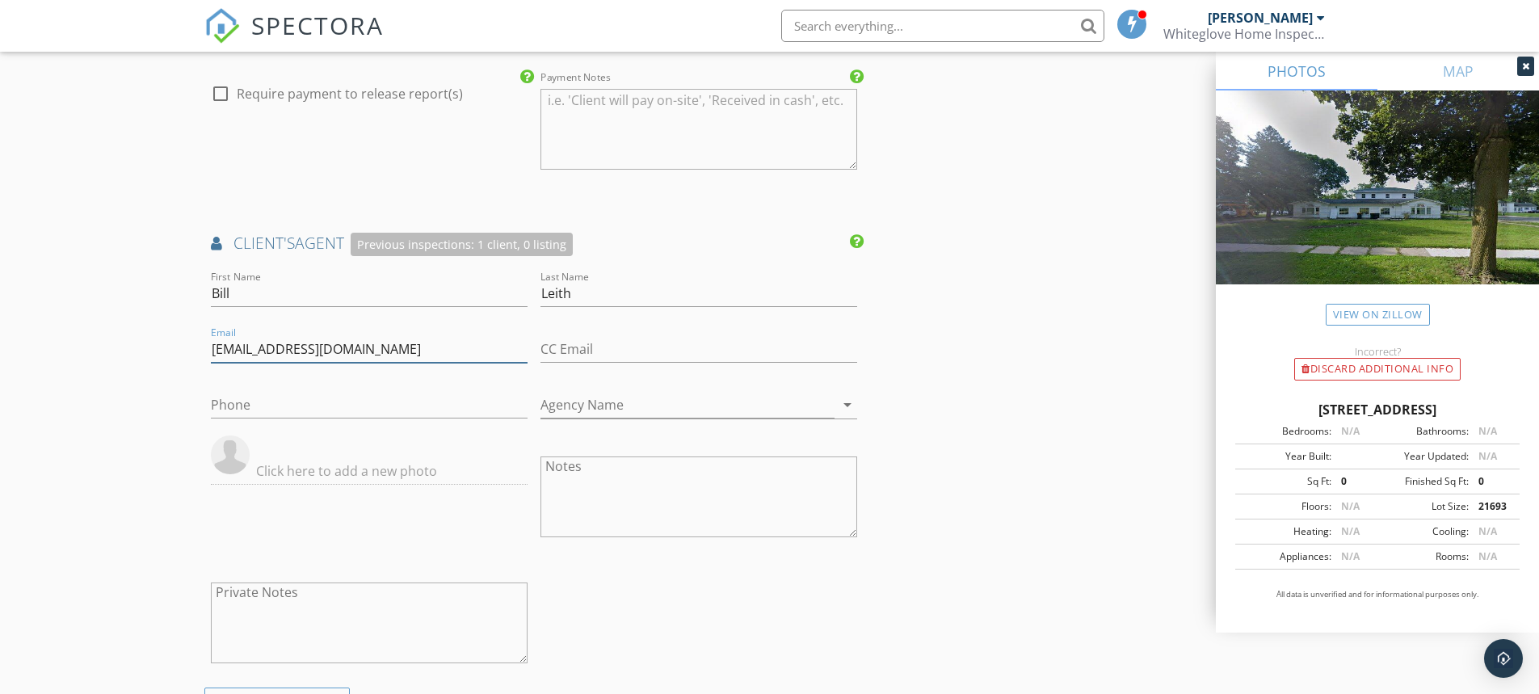
drag, startPoint x: 342, startPoint y: 348, endPoint x: 145, endPoint y: 350, distance: 196.4
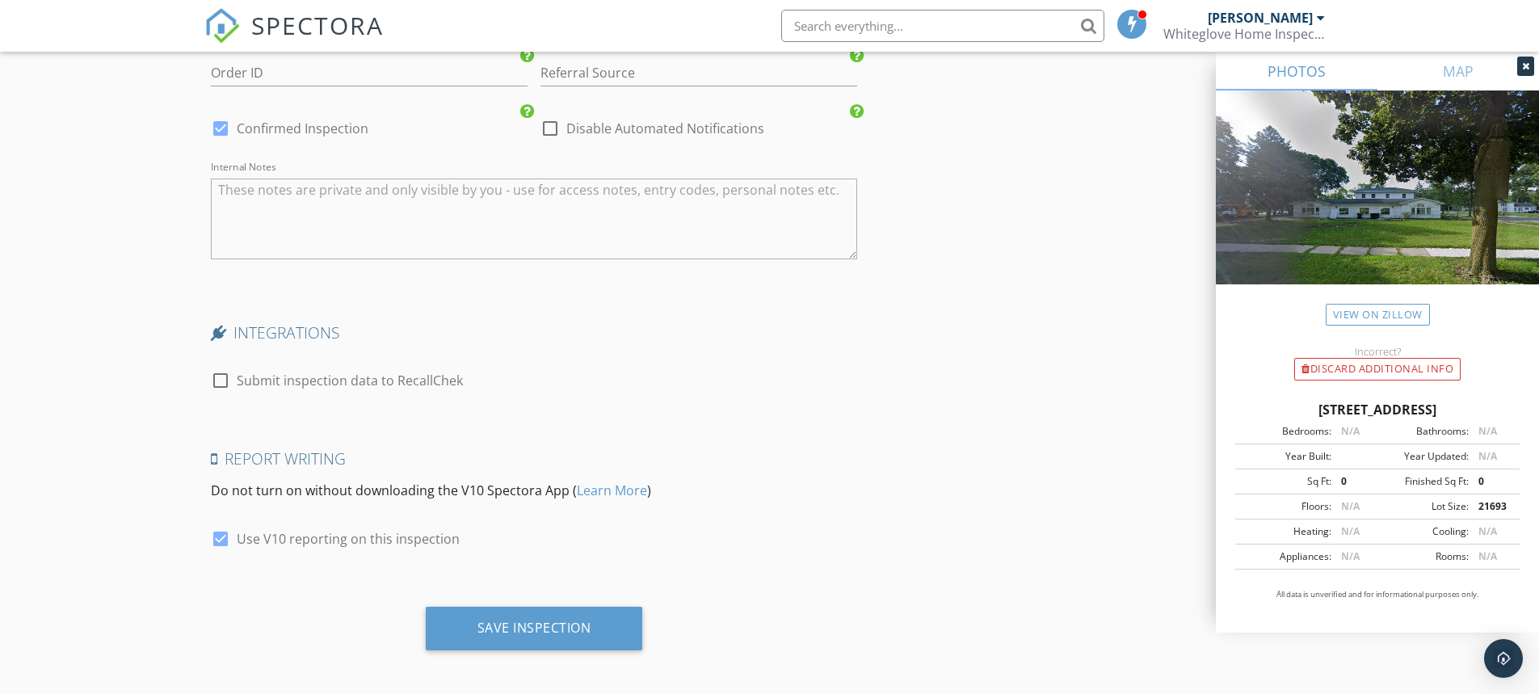
scroll to position [3071, 0]
type input "bill_leith@yahoo.com"
click at [220, 380] on div at bounding box center [220, 375] width 27 height 27
checkbox input "true"
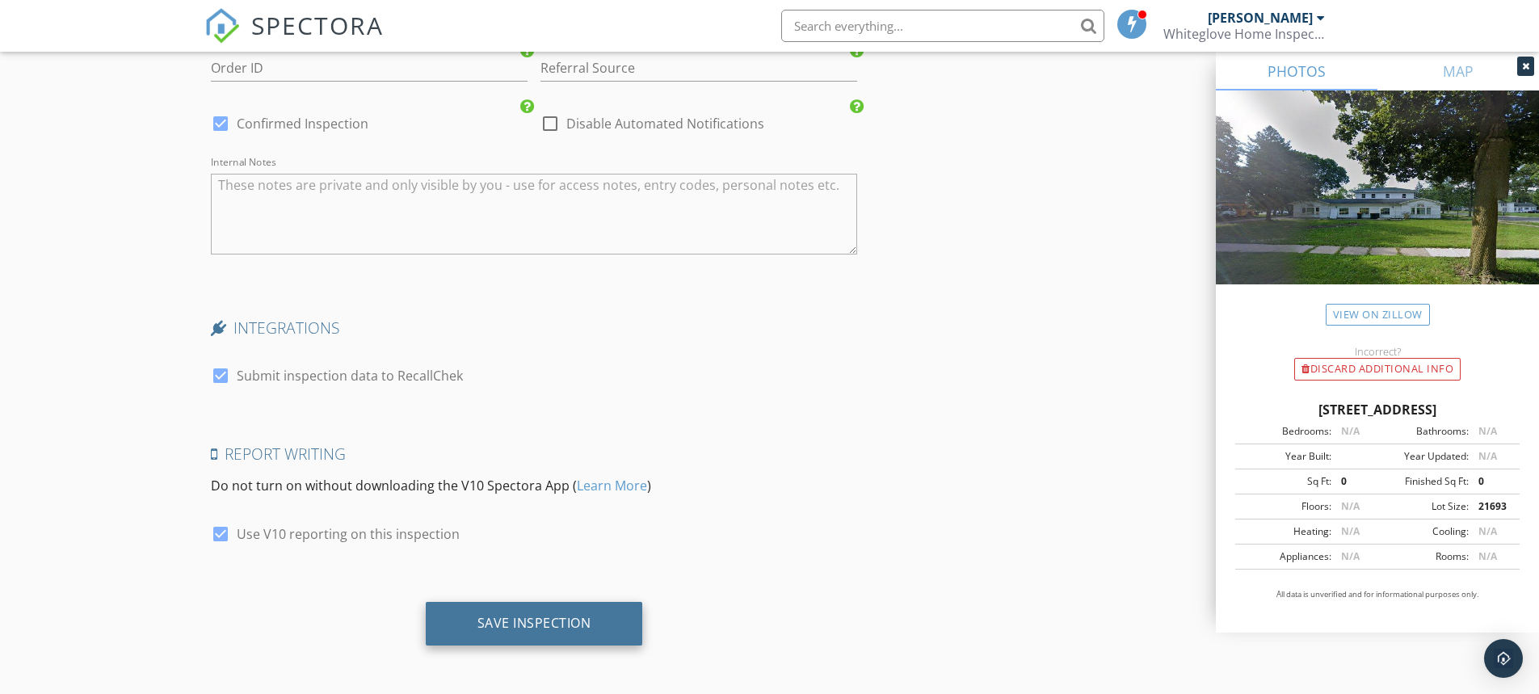
click at [549, 625] on div "Save Inspection" at bounding box center [535, 623] width 114 height 16
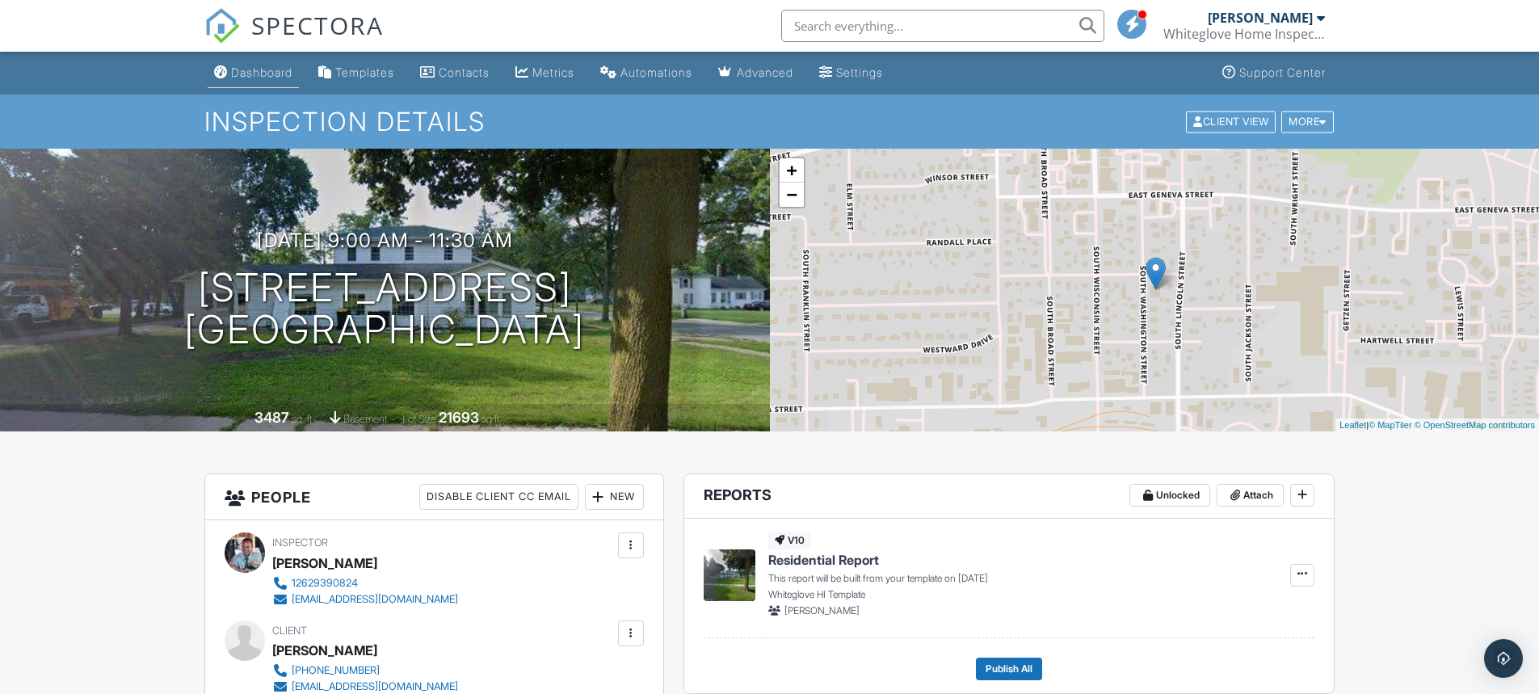
click at [257, 73] on div "Dashboard" at bounding box center [261, 72] width 61 height 14
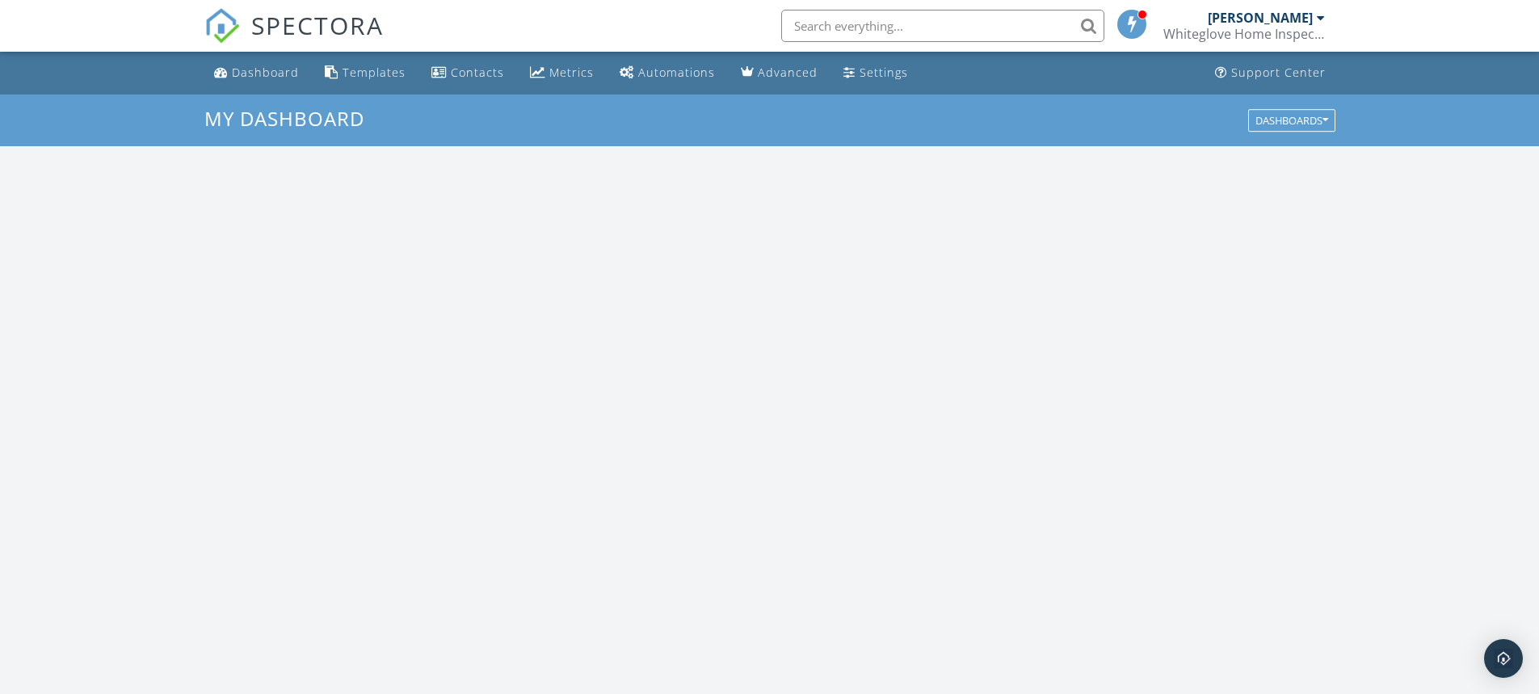
scroll to position [1496, 1565]
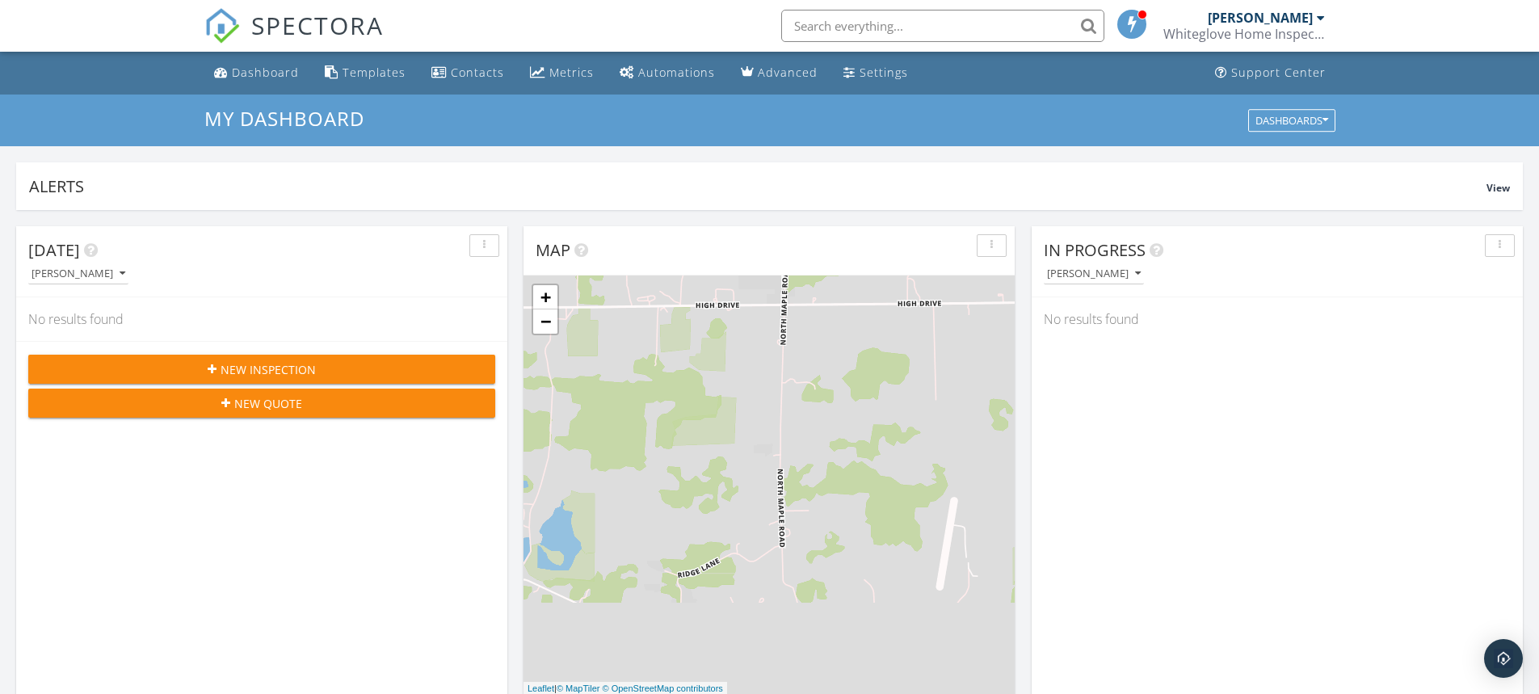
click at [239, 364] on span "New Inspection" at bounding box center [268, 369] width 95 height 17
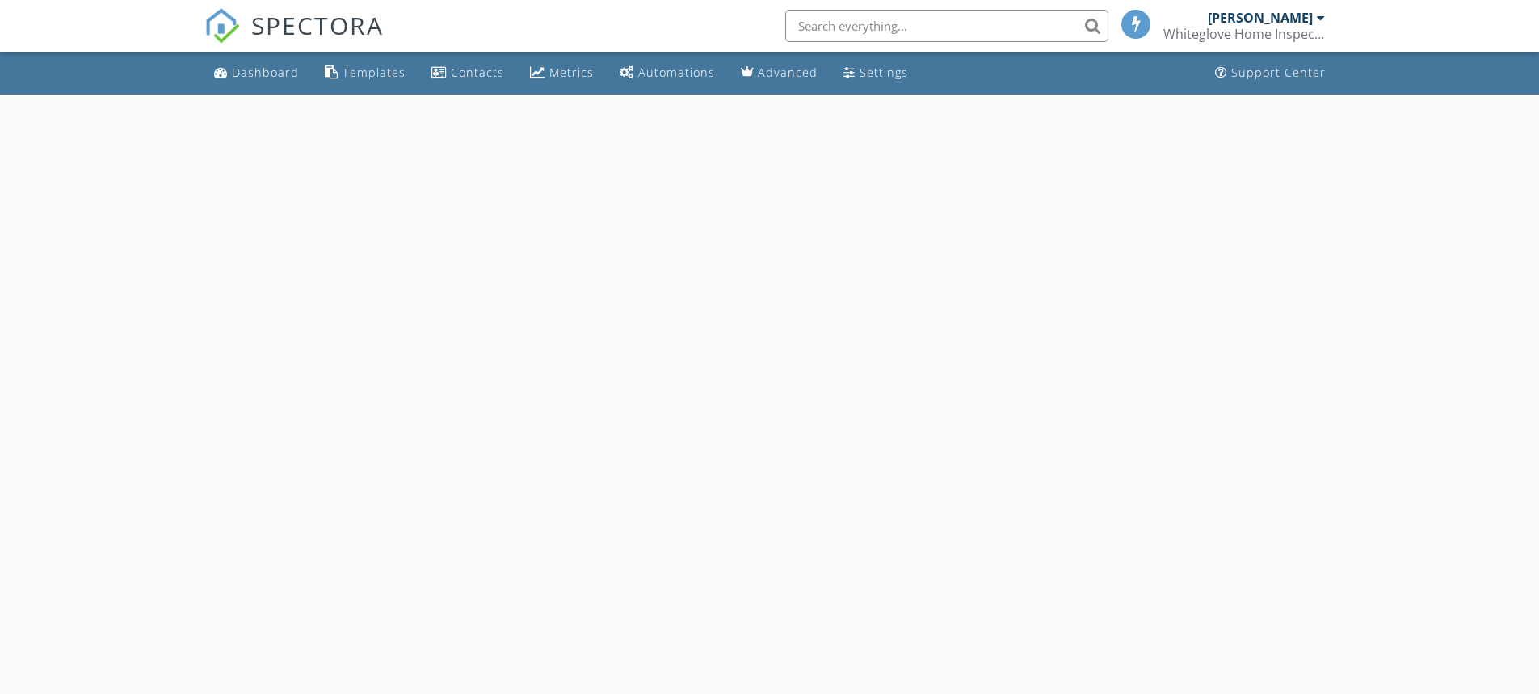
select select "8"
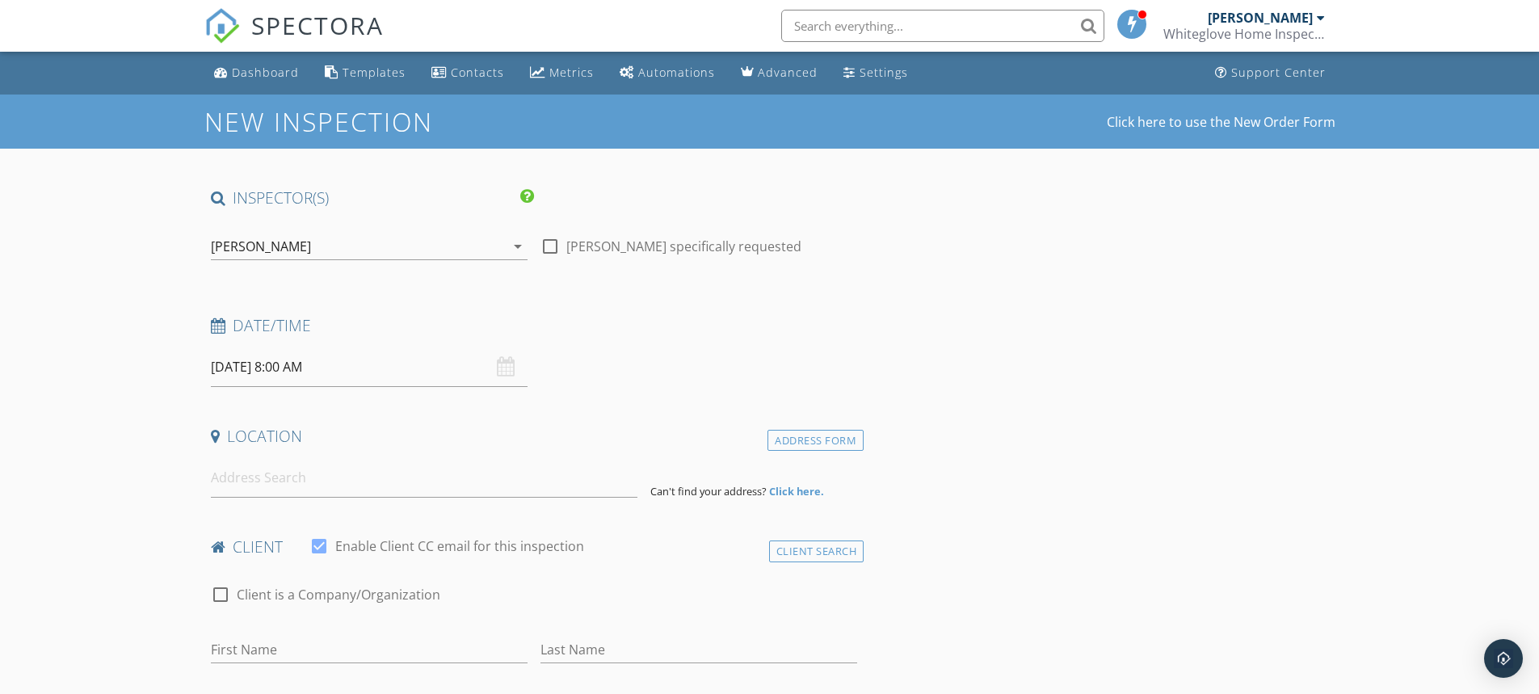
click at [259, 369] on input "09/29/2025 8:00 AM" at bounding box center [369, 367] width 317 height 40
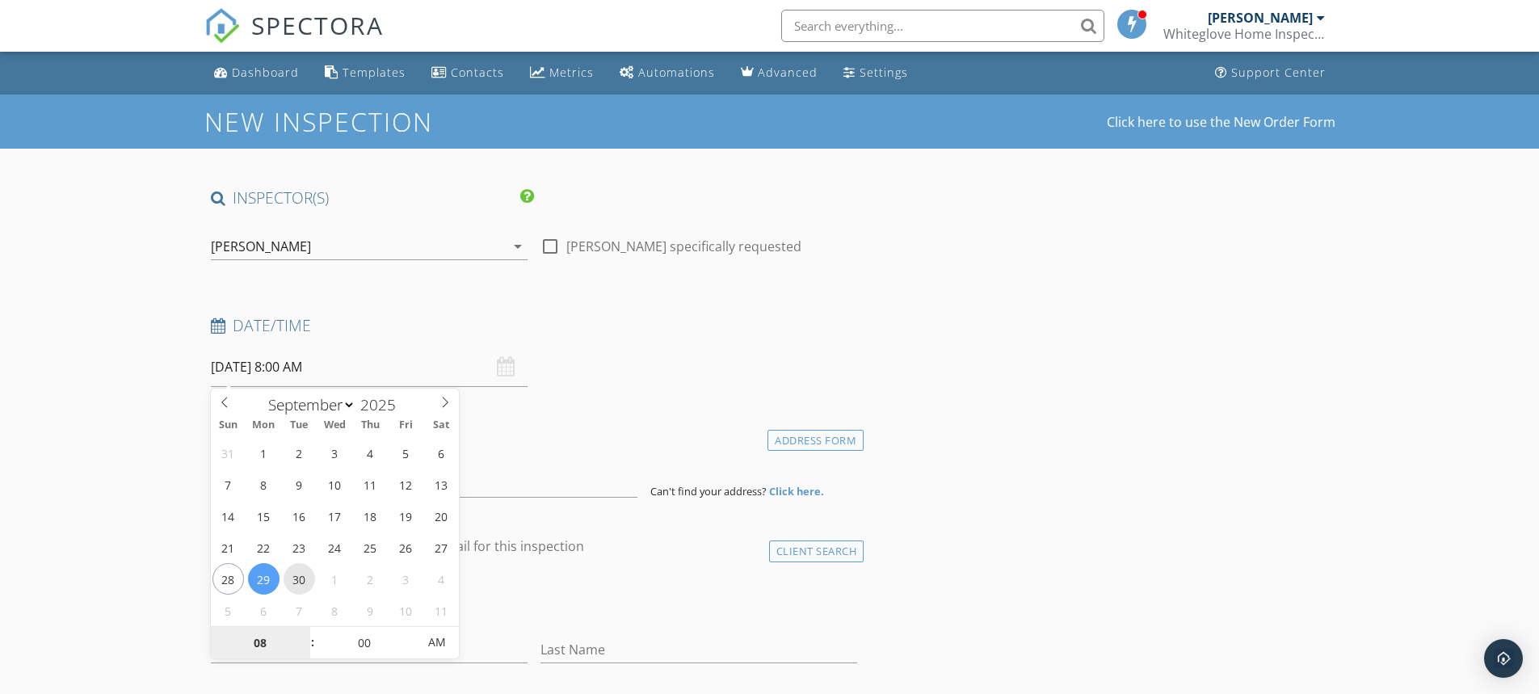
type input "09/30/2025 8:00 AM"
type input "09"
type input "[DATE] 9:00 AM"
click at [301, 632] on span at bounding box center [304, 635] width 11 height 16
type input "10"
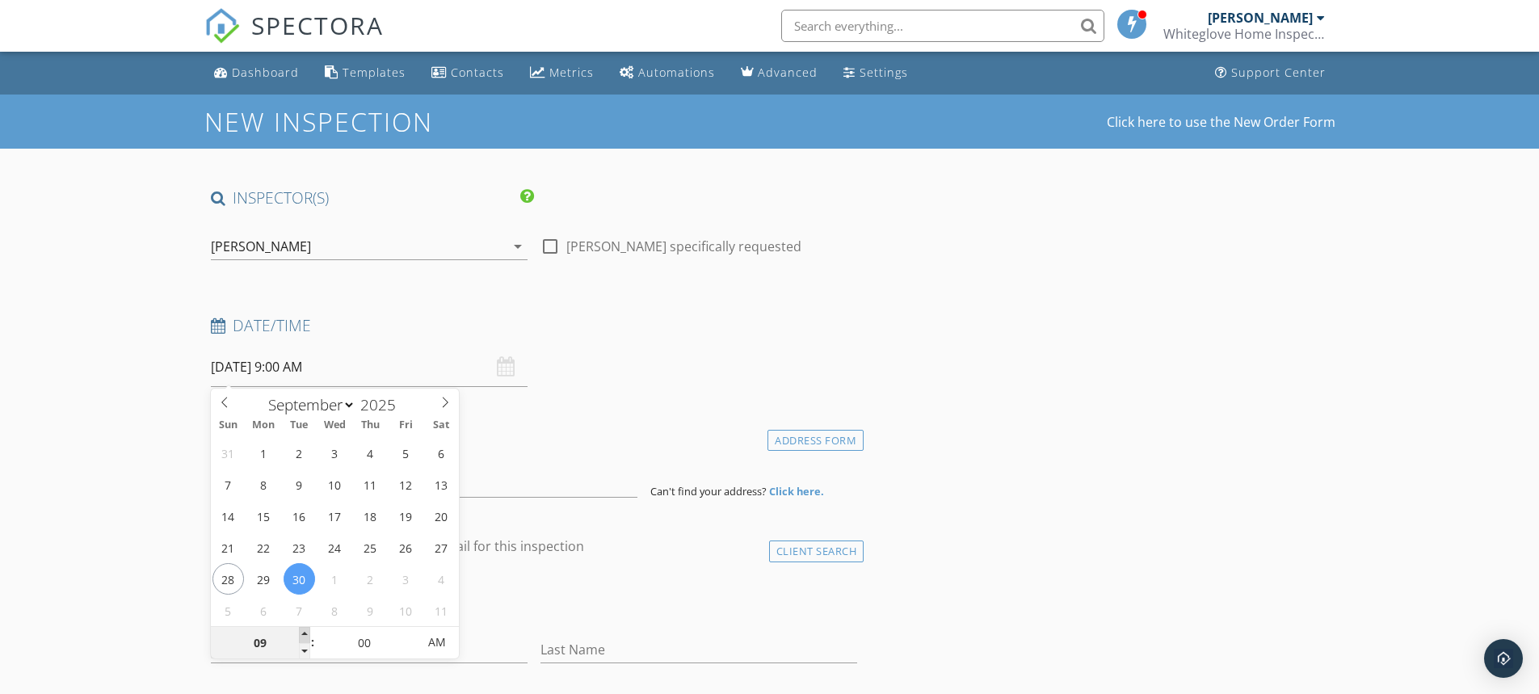
type input "[DATE] 10:00 AM"
click at [301, 632] on span at bounding box center [304, 635] width 11 height 16
type input "11"
type input "09/30/2025 11:00 AM"
click at [301, 632] on span at bounding box center [304, 635] width 11 height 16
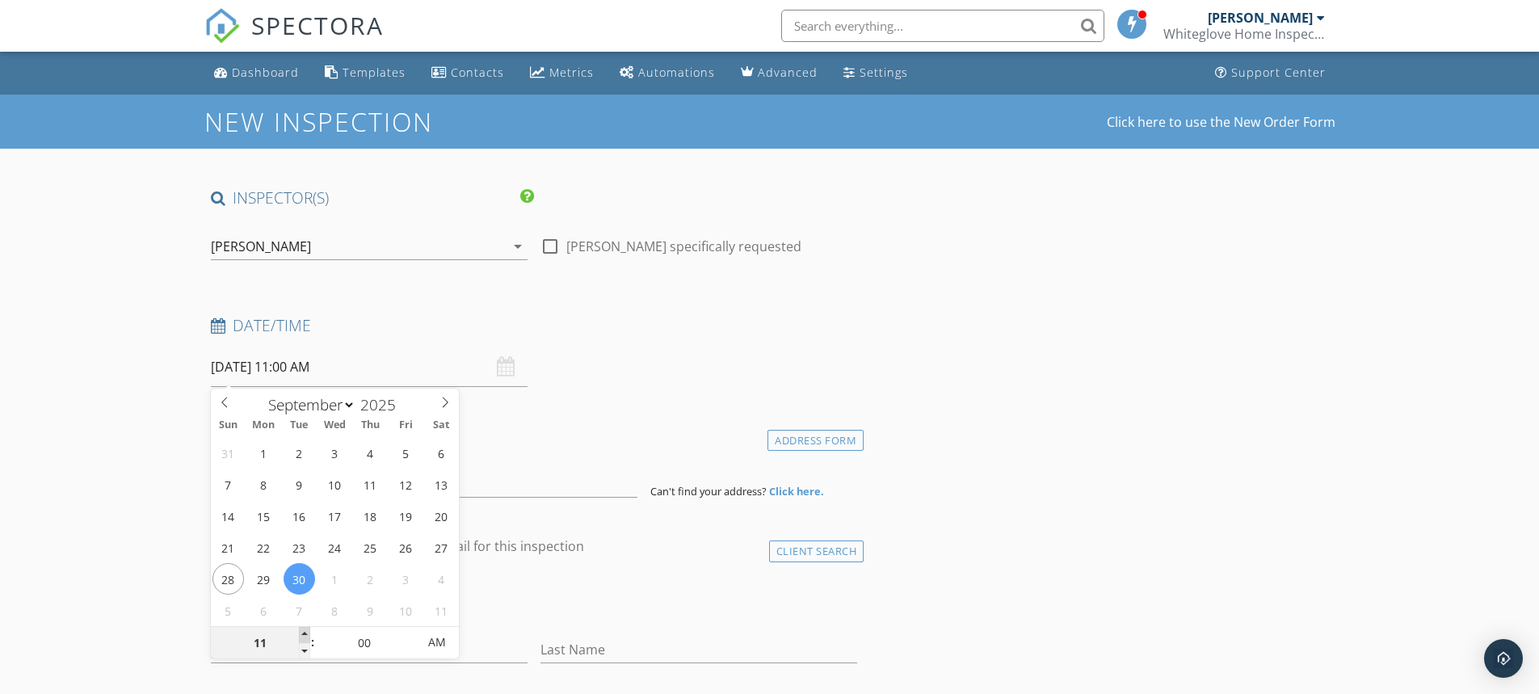
type input "12"
type input "09/30/2025 12:00 PM"
click at [301, 632] on span at bounding box center [304, 635] width 11 height 16
type input "01"
type input "09/30/2025 1:00 PM"
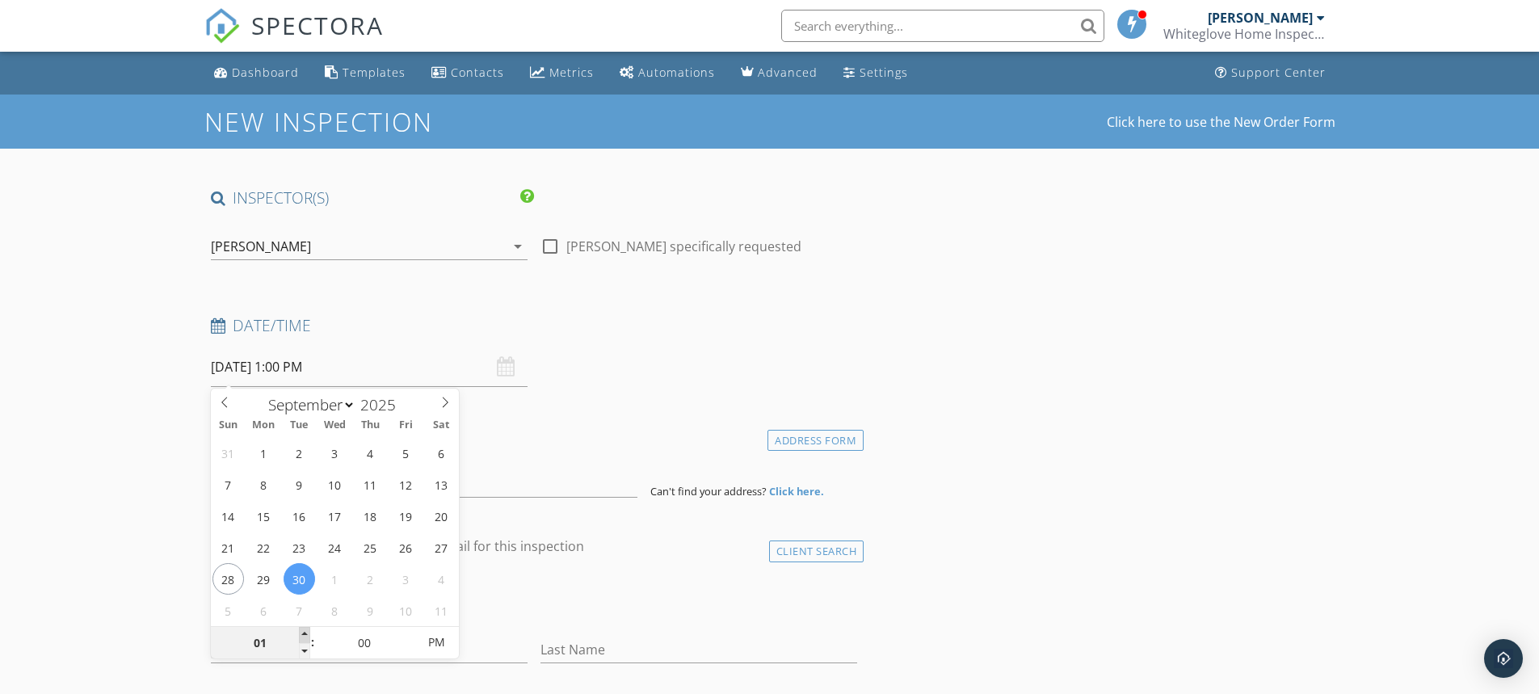
click at [301, 632] on span at bounding box center [304, 635] width 11 height 16
type input "02"
type input "09/30/2025 2:00 PM"
click at [301, 632] on span at bounding box center [304, 635] width 11 height 16
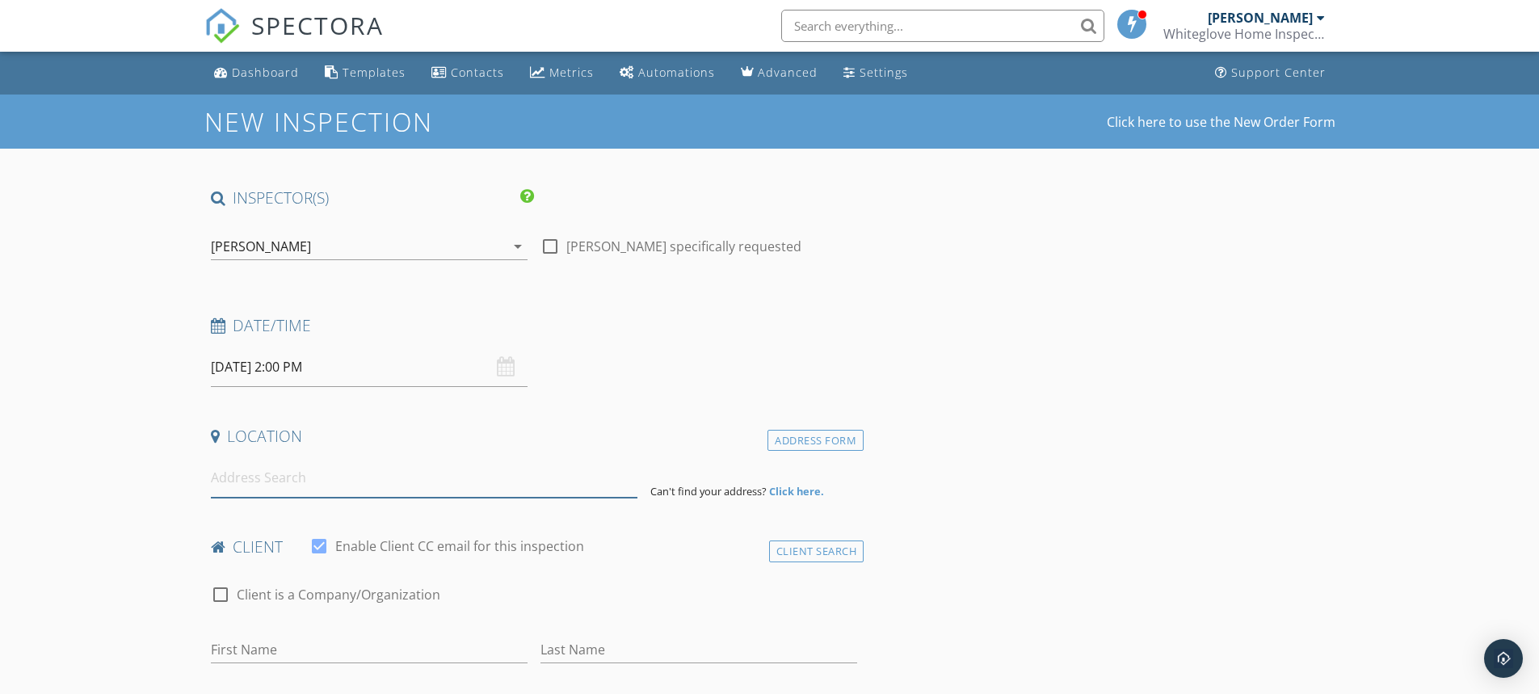
click at [261, 485] on input at bounding box center [424, 478] width 427 height 40
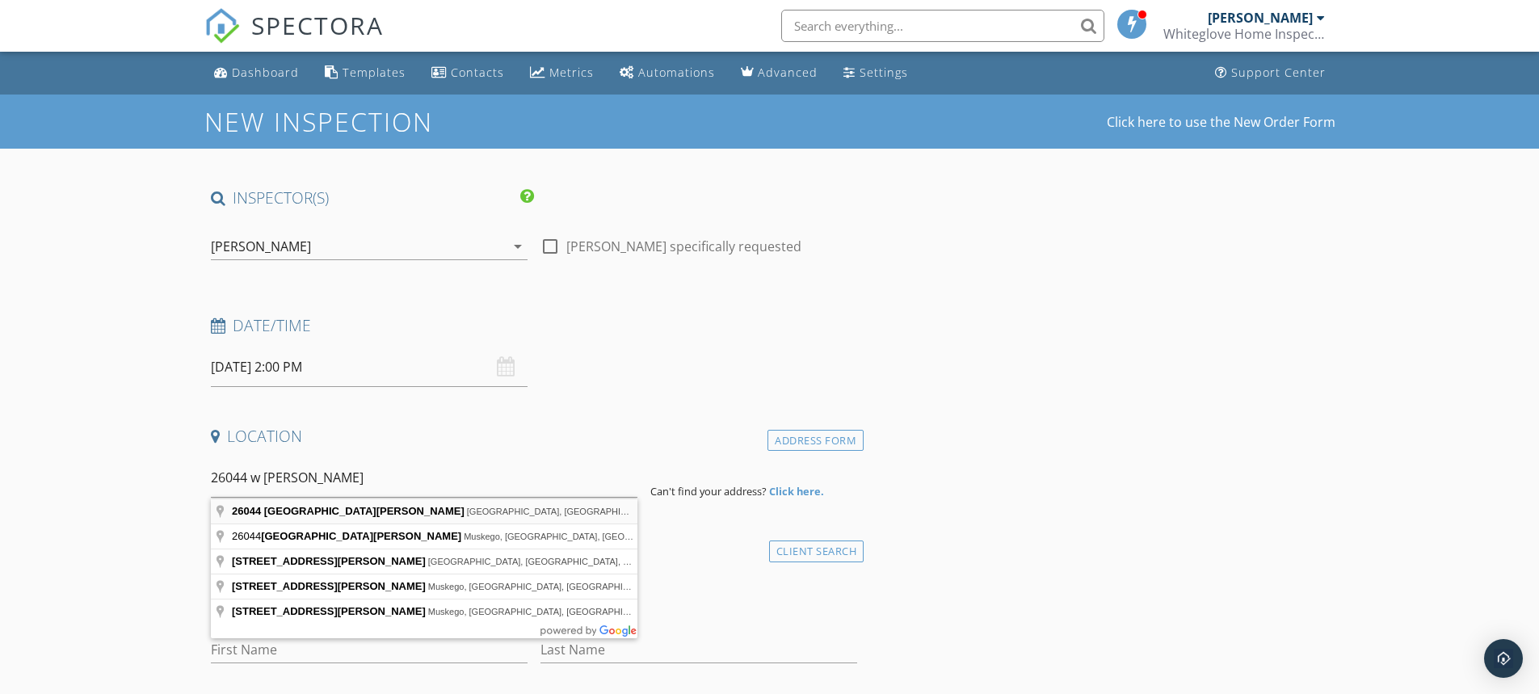
type input "26044 West Loomis Road, Wind Lake, WI, USA"
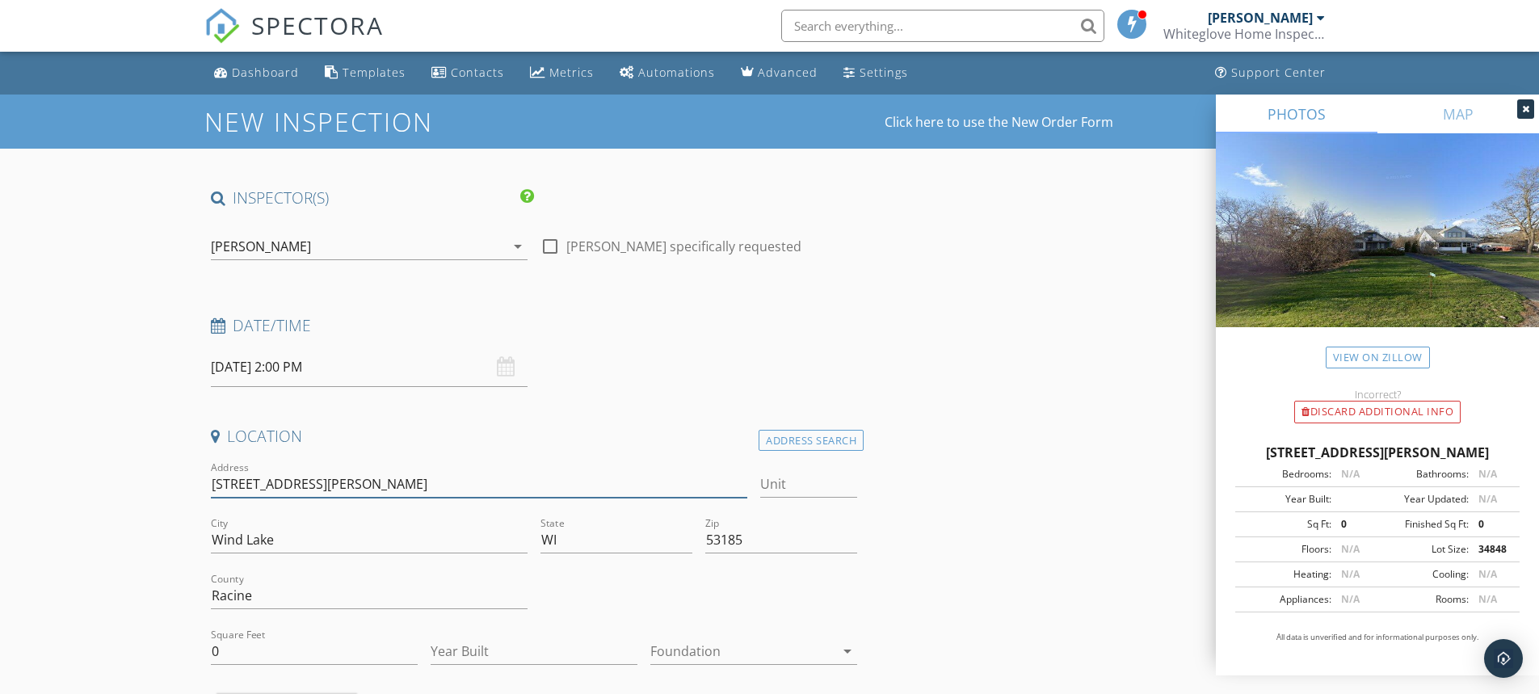
click at [343, 487] on input "26044 W Loomis Rd" at bounding box center [479, 484] width 537 height 27
type input "[STREET_ADDRESS][PERSON_NAME]"
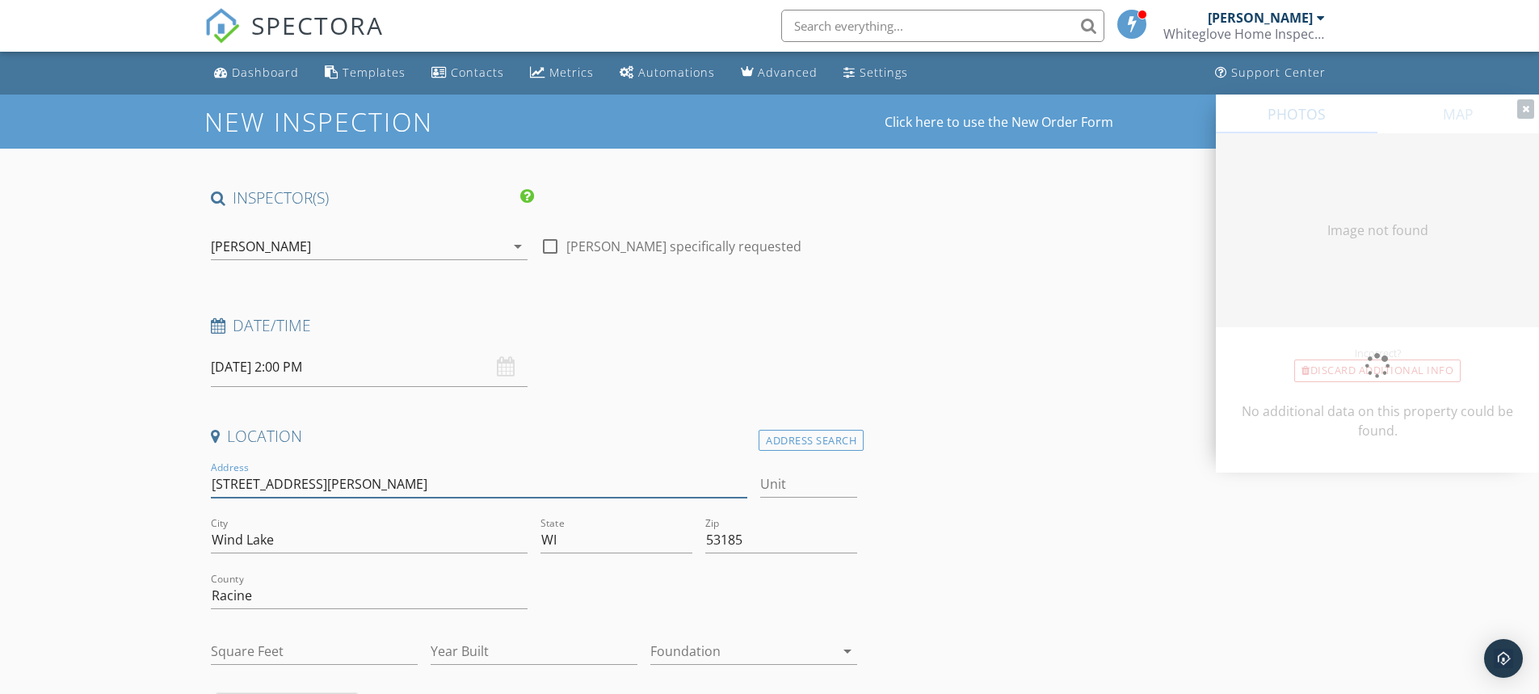
type input "0"
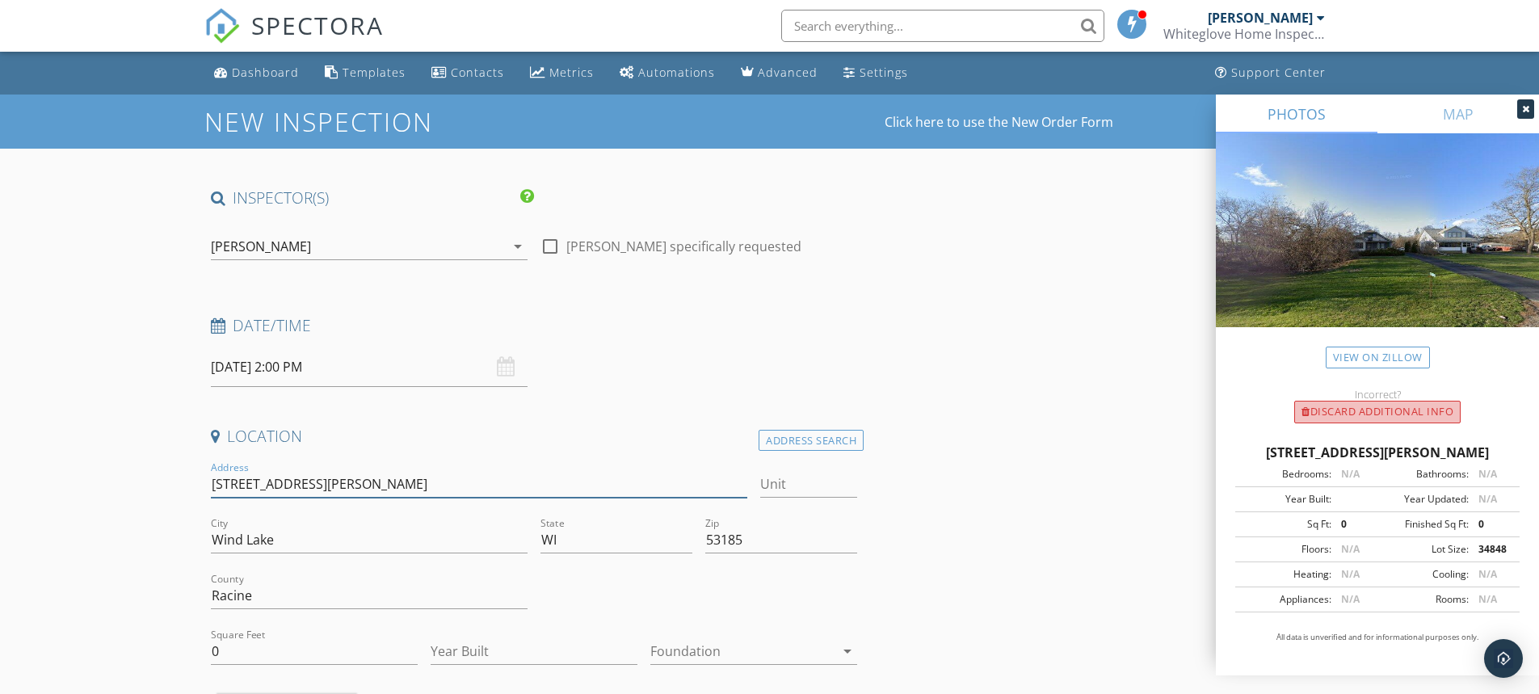
type input "[STREET_ADDRESS][PERSON_NAME]"
click at [1359, 412] on div "Discard Additional info" at bounding box center [1378, 412] width 166 height 23
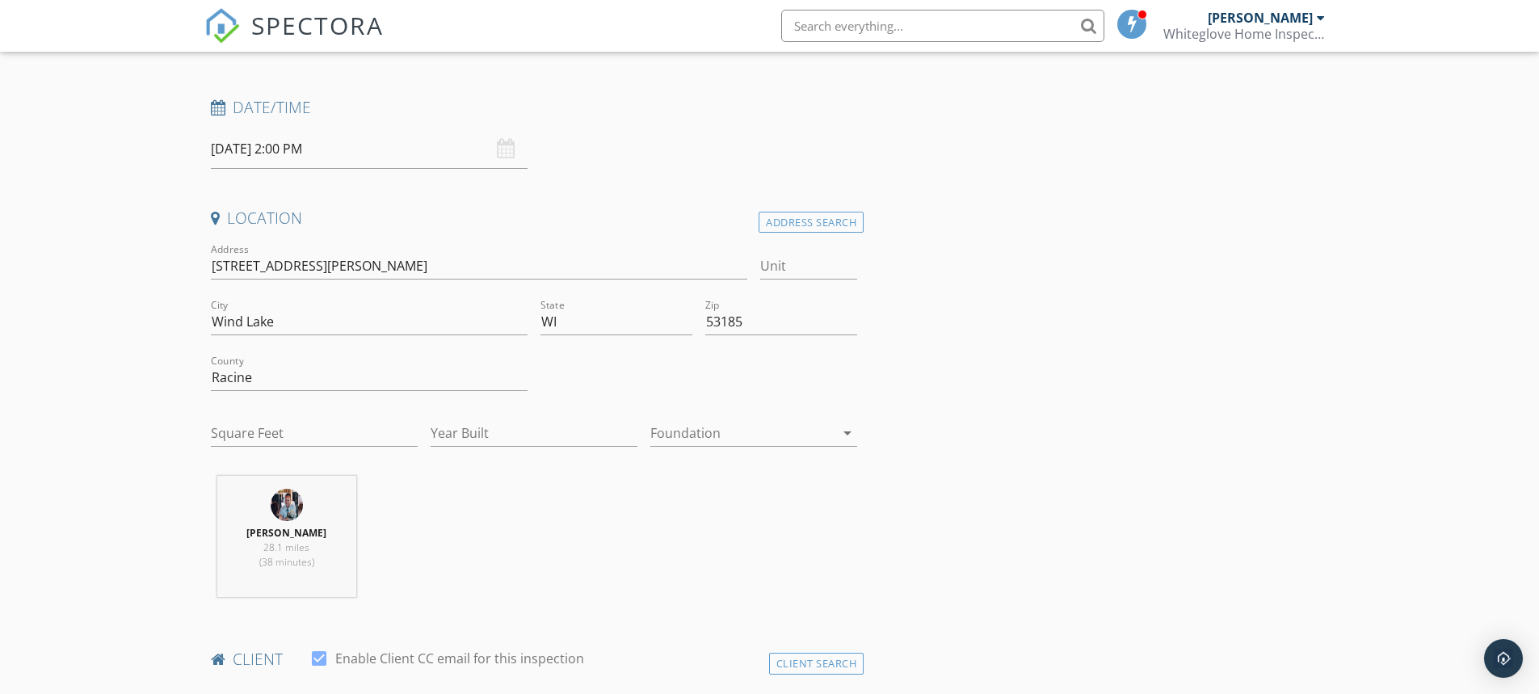
scroll to position [242, 0]
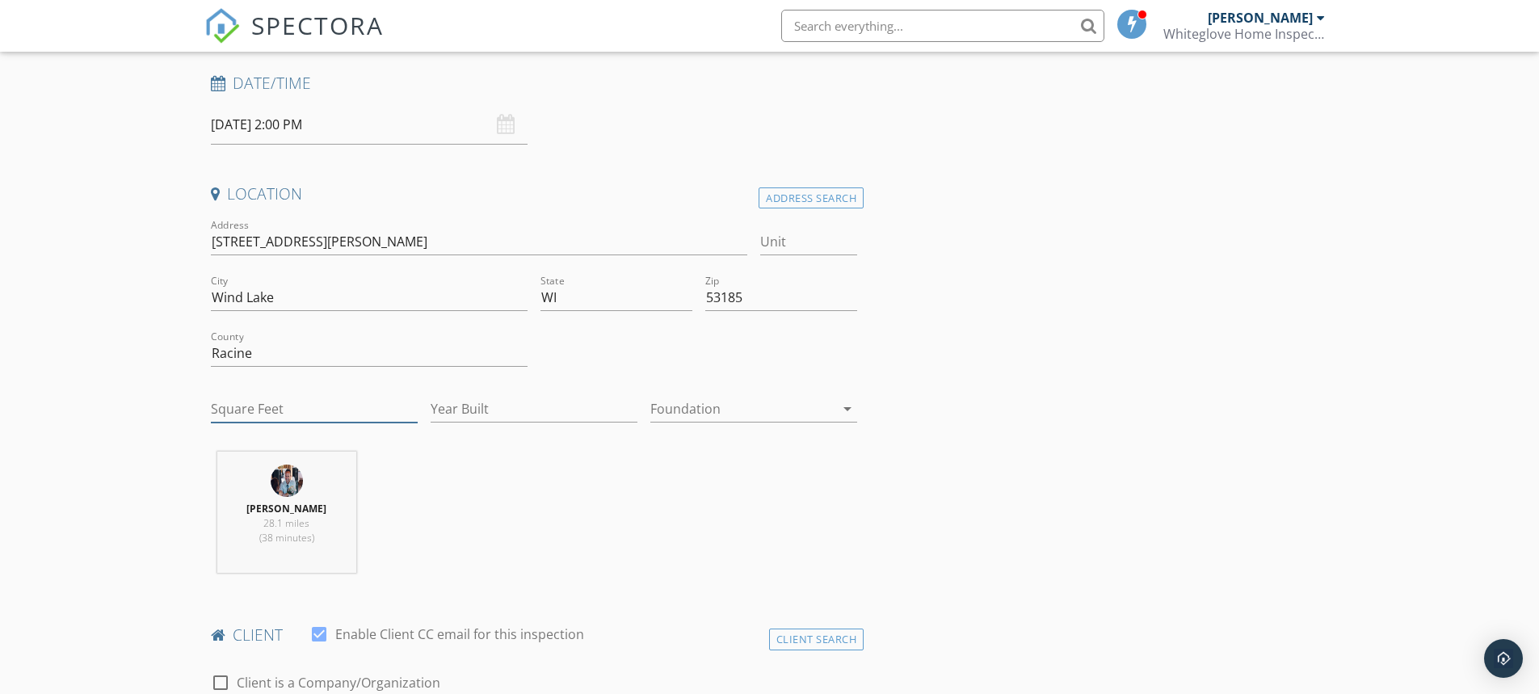
click at [265, 409] on input "Square Feet" at bounding box center [314, 409] width 207 height 27
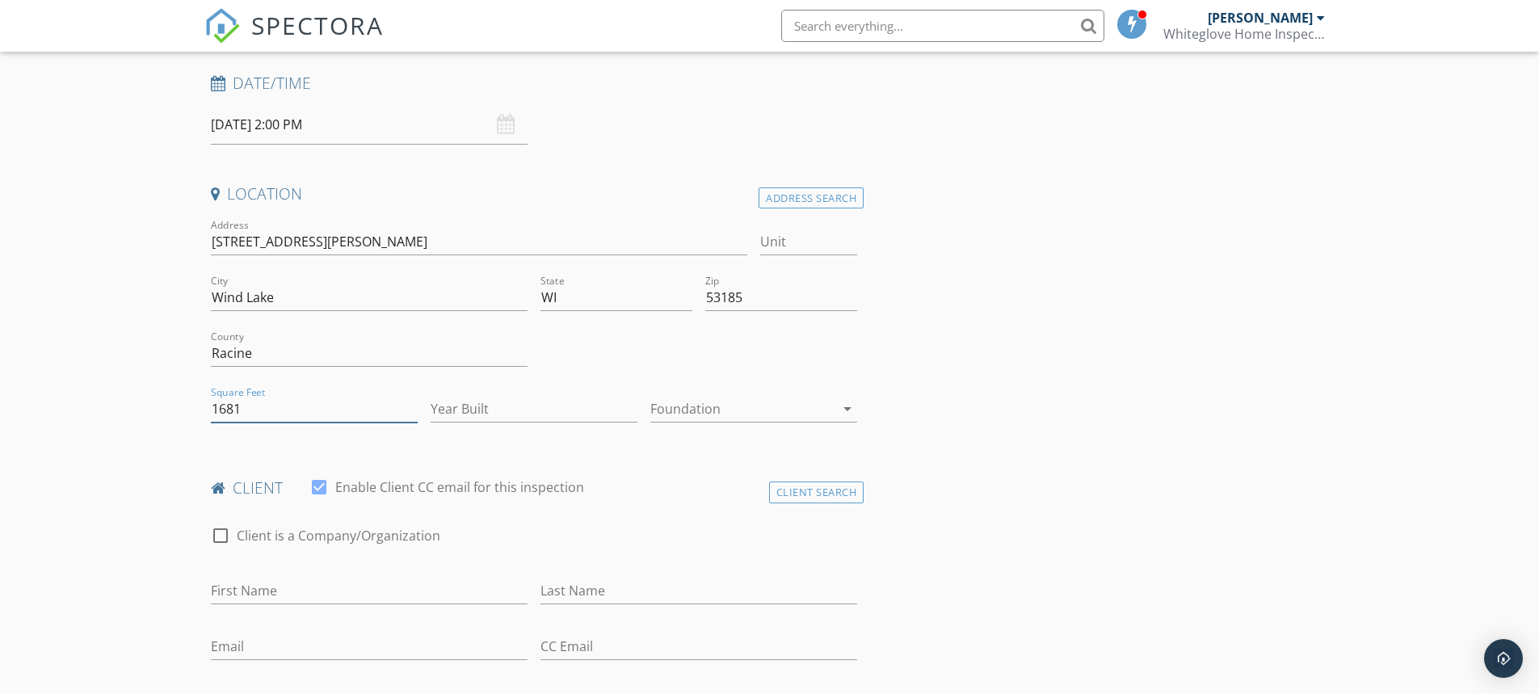
type input "1681"
click at [453, 404] on input "Year Built" at bounding box center [534, 409] width 207 height 27
type input "1935"
click at [699, 418] on div at bounding box center [743, 409] width 184 height 26
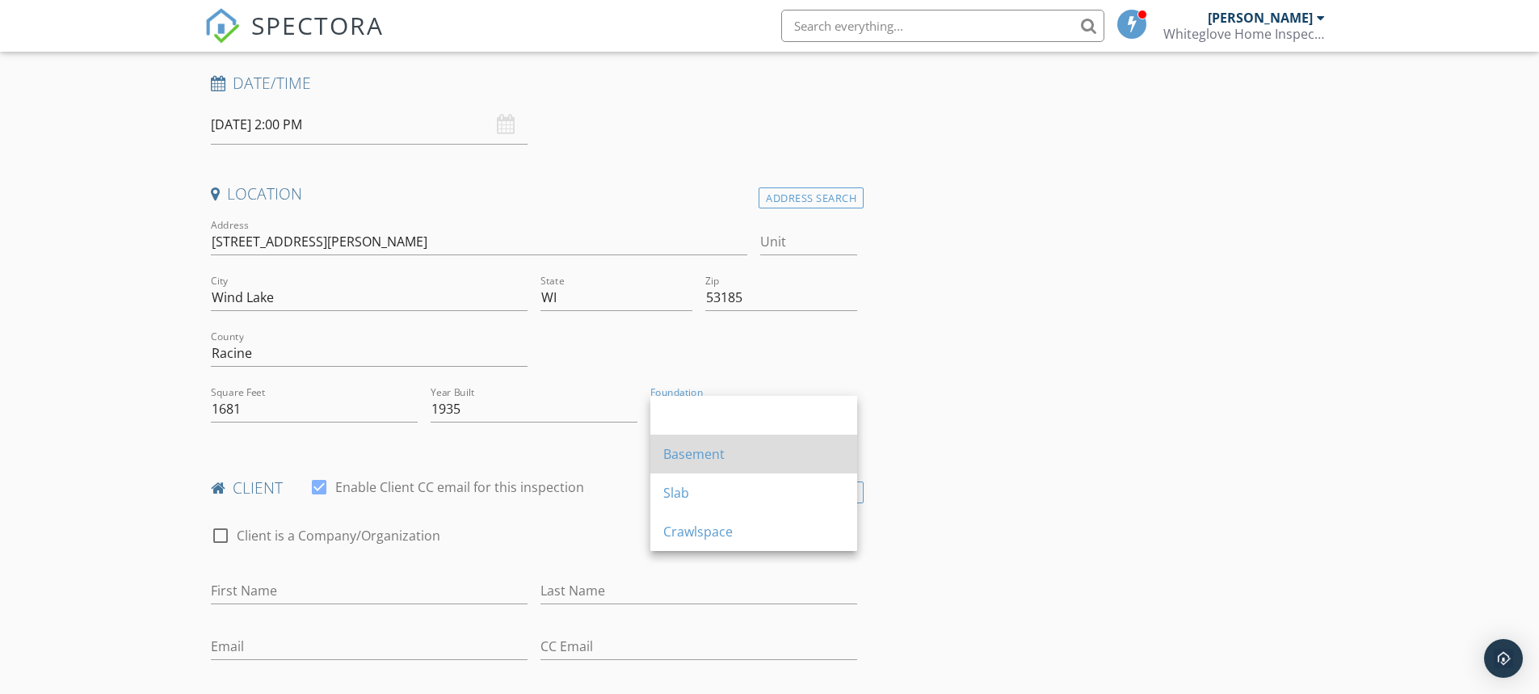
click at [696, 446] on div "Basement" at bounding box center [753, 453] width 181 height 19
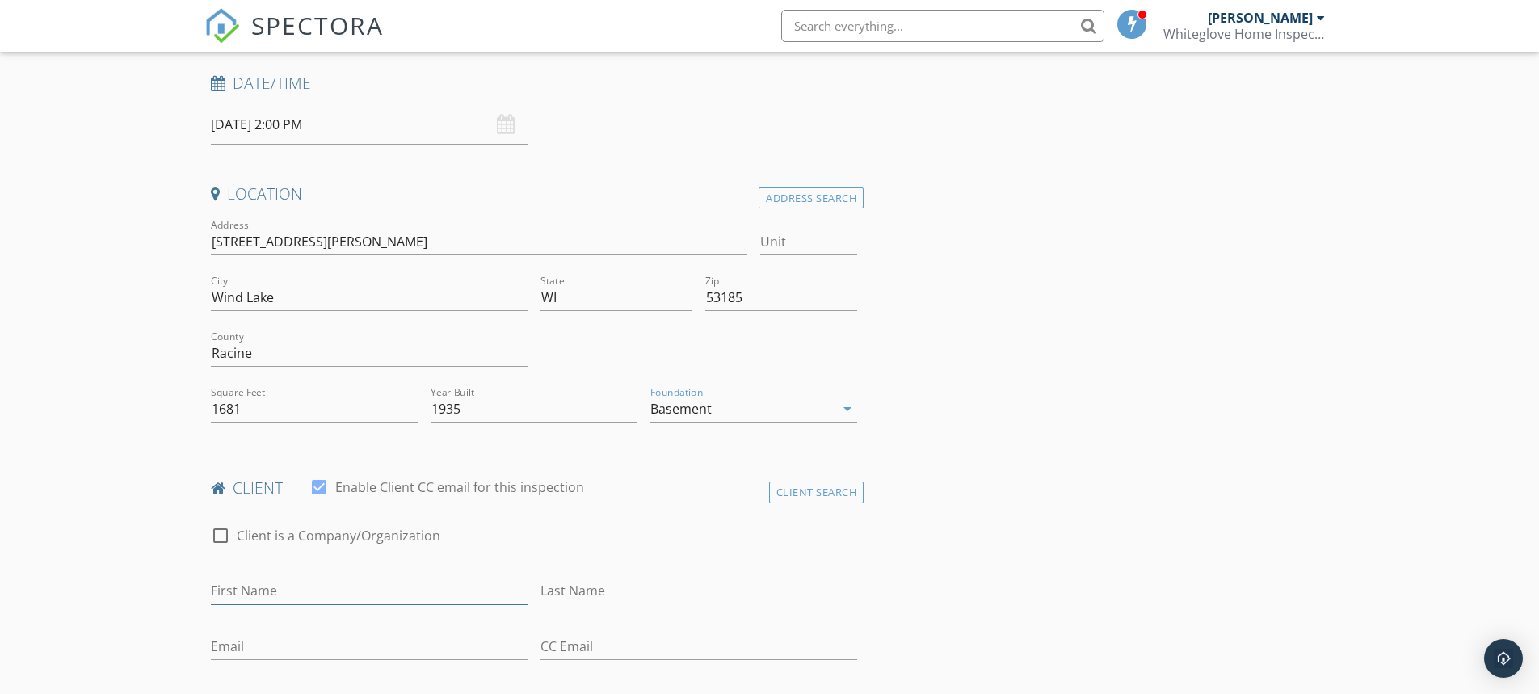
click at [268, 600] on input "First Name" at bounding box center [369, 591] width 317 height 27
type input "[PERSON_NAME]"
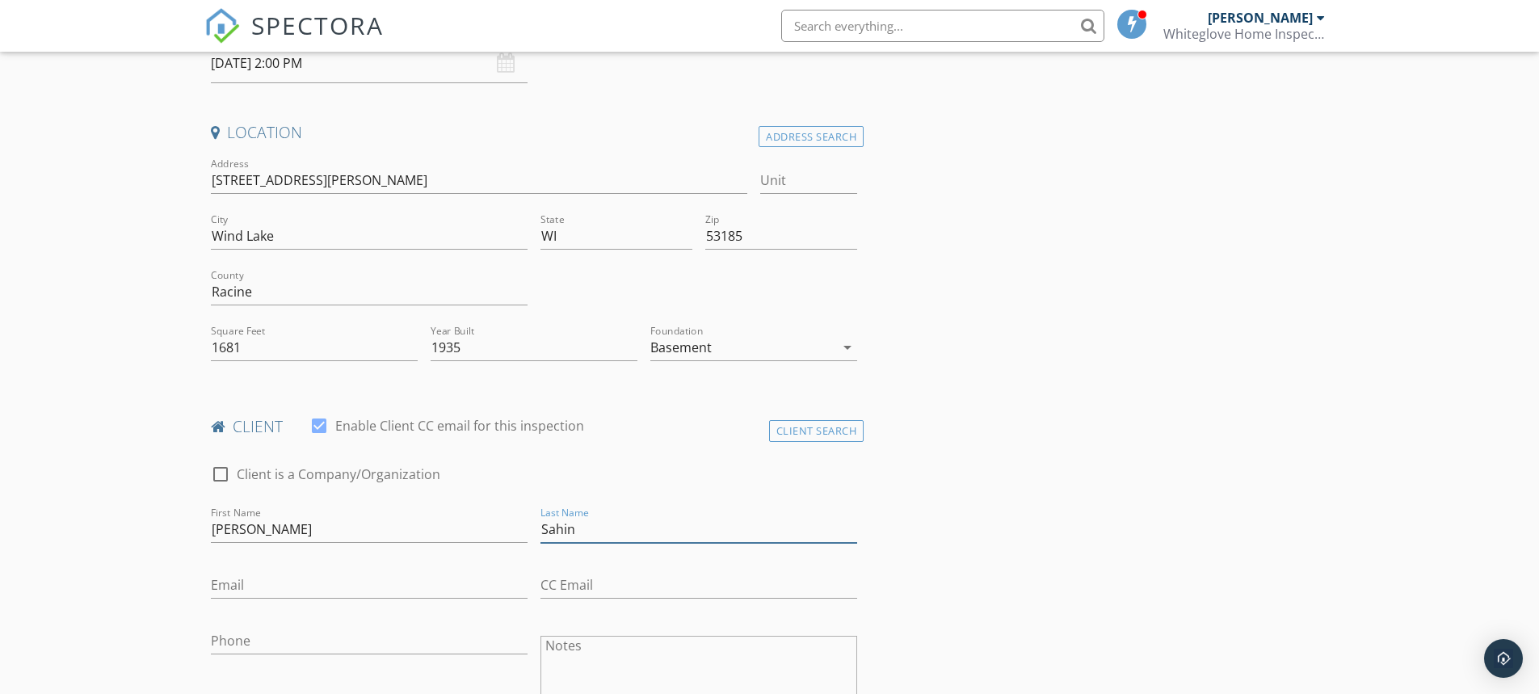
scroll to position [485, 0]
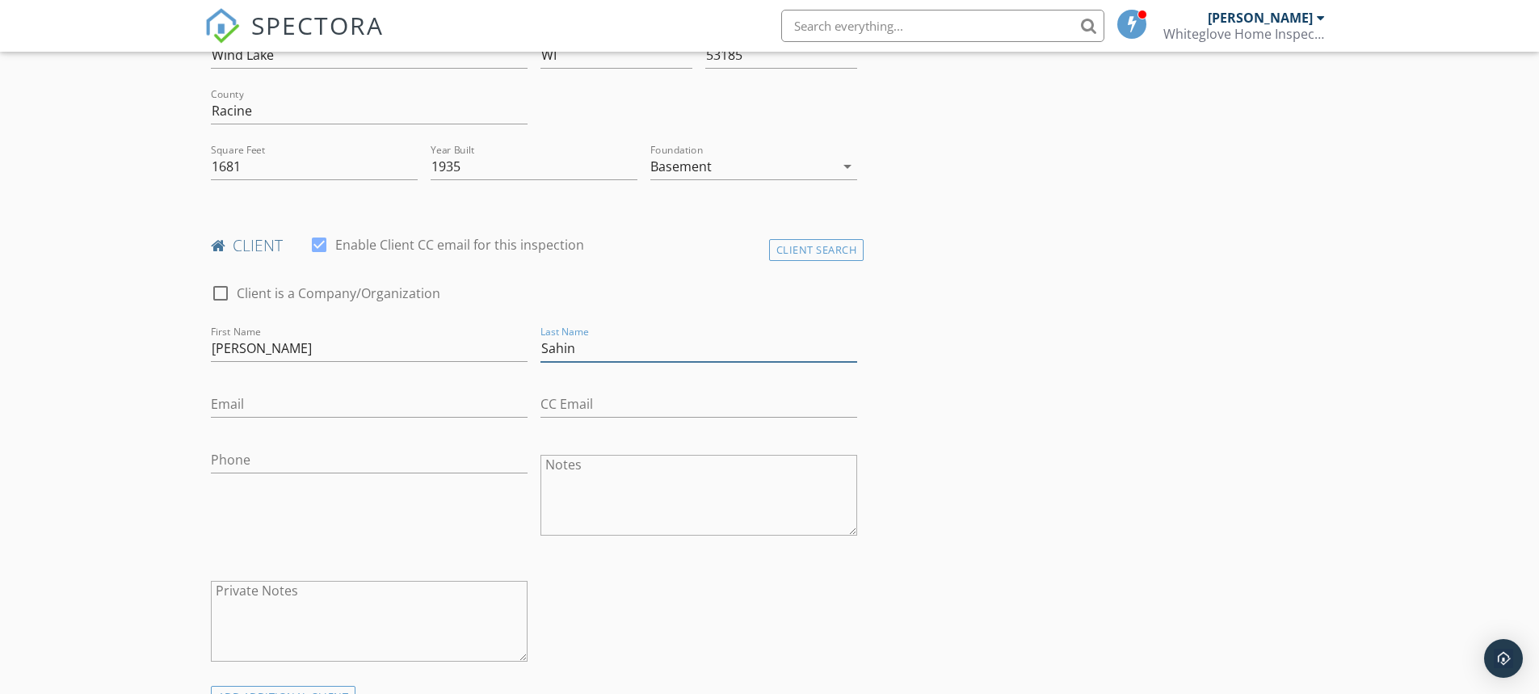
type input "Sahin"
click at [235, 409] on input "Email" at bounding box center [369, 404] width 317 height 27
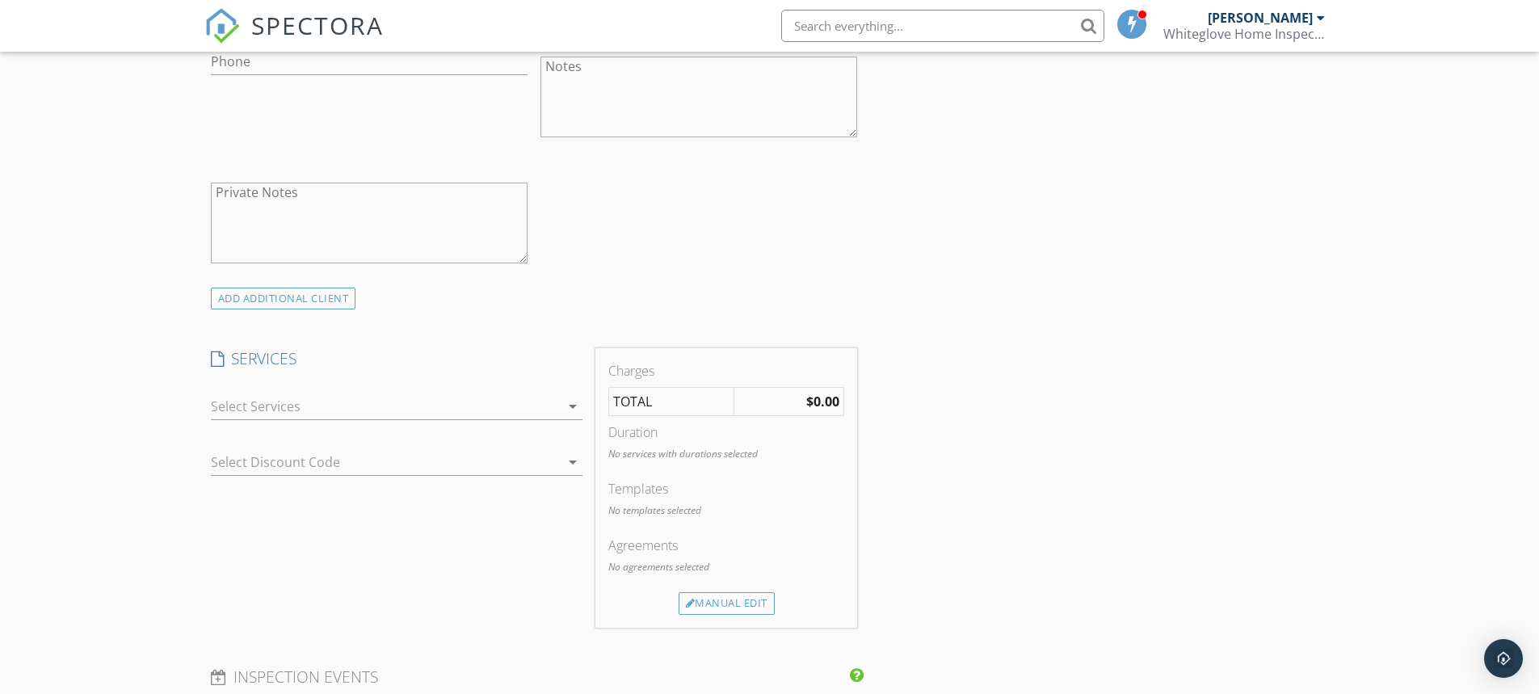
scroll to position [889, 0]
type input "[EMAIL_ADDRESS][DOMAIN_NAME]"
click at [308, 399] on div at bounding box center [385, 401] width 349 height 26
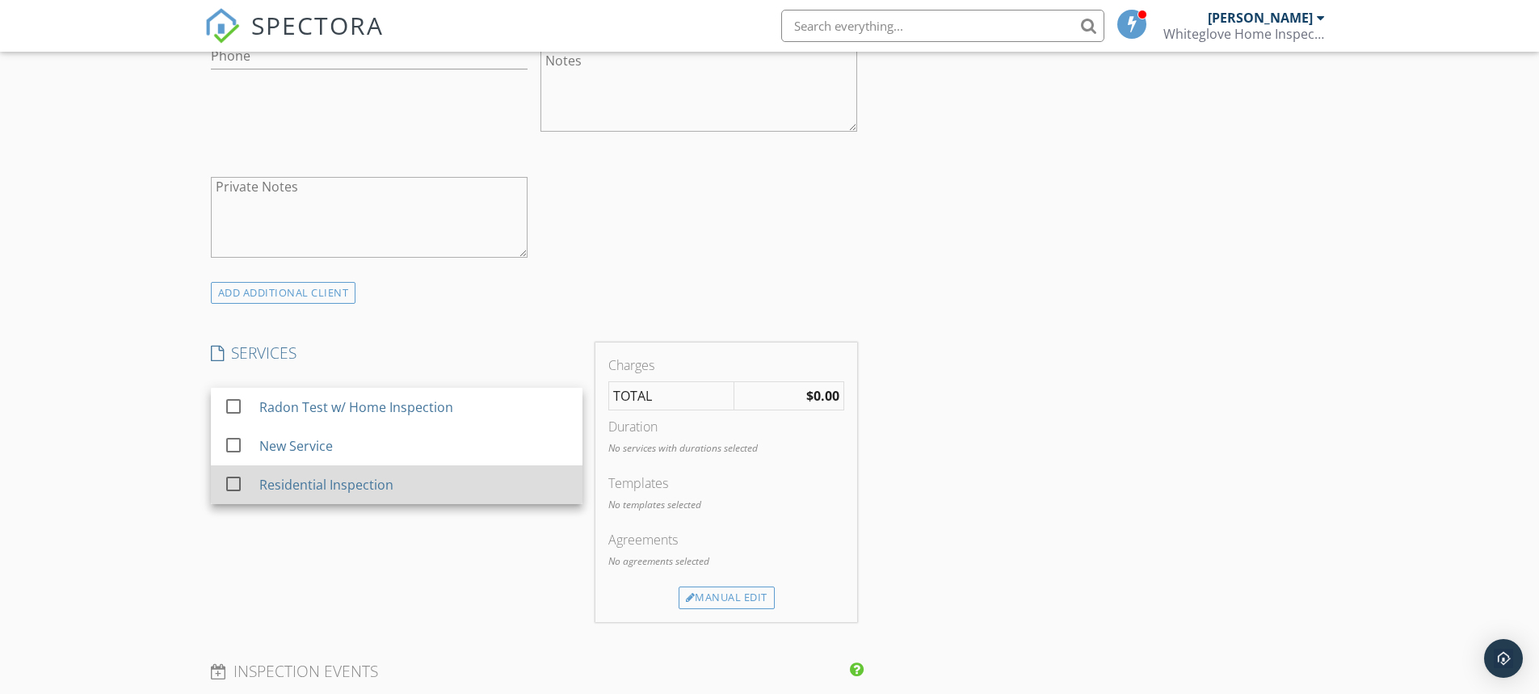
drag, startPoint x: 279, startPoint y: 494, endPoint x: 494, endPoint y: 555, distance: 223.6
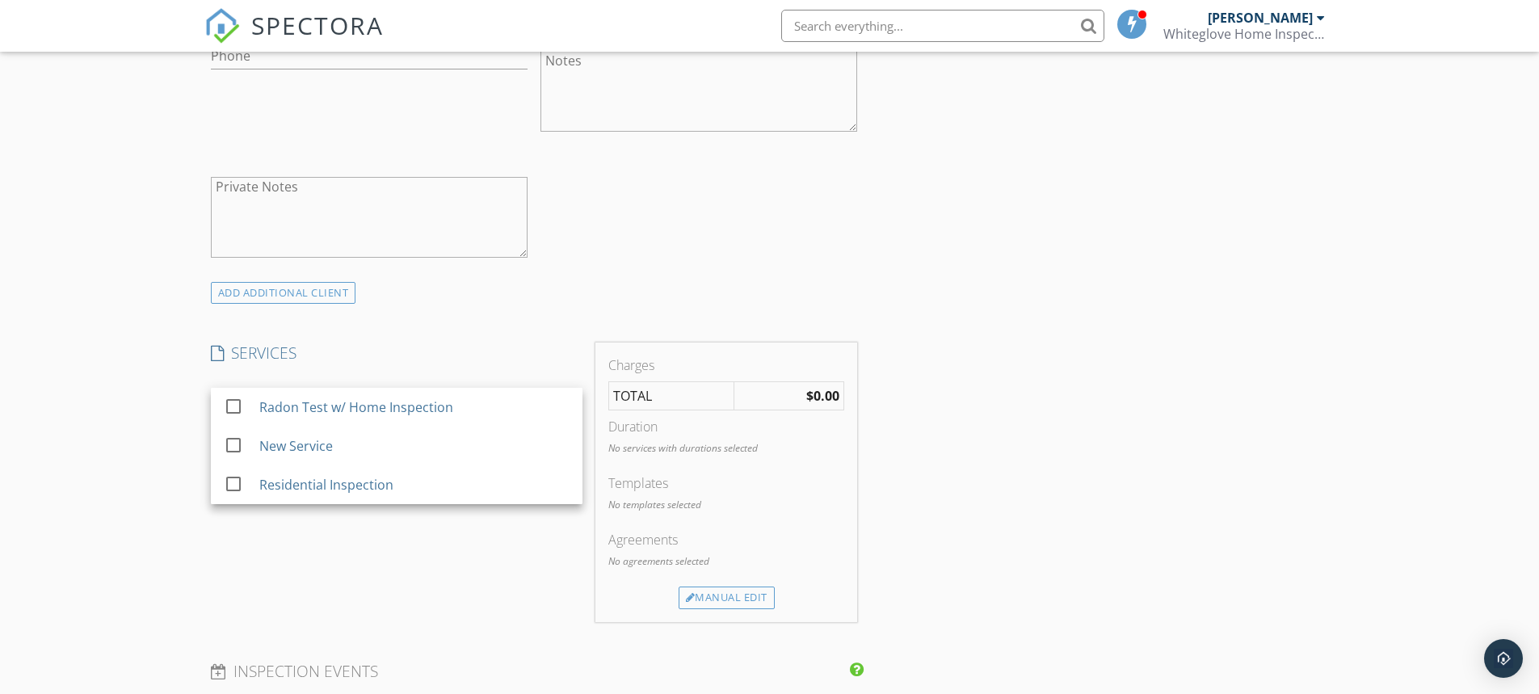
click at [280, 493] on div "Residential Inspection" at bounding box center [326, 484] width 134 height 19
checkbox input "false"
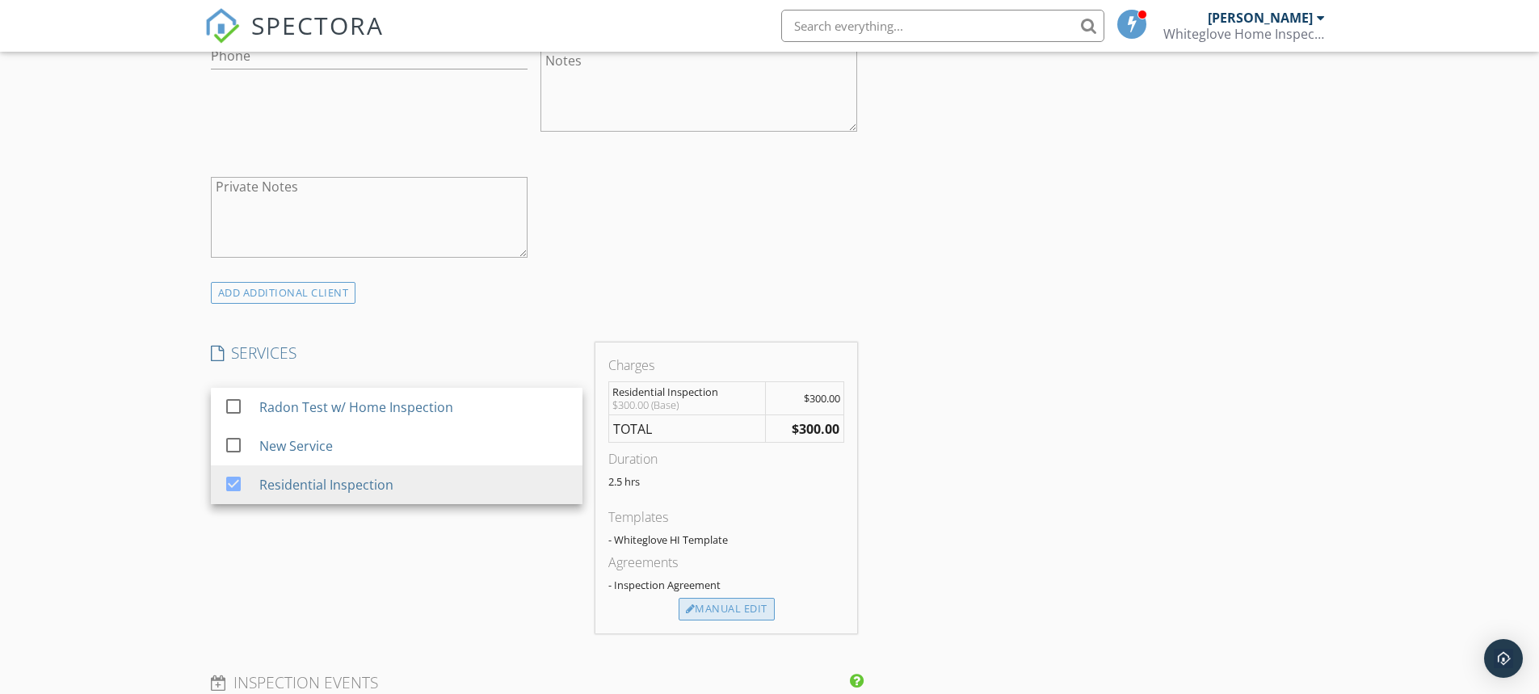
click at [711, 611] on div "Manual Edit" at bounding box center [727, 609] width 96 height 23
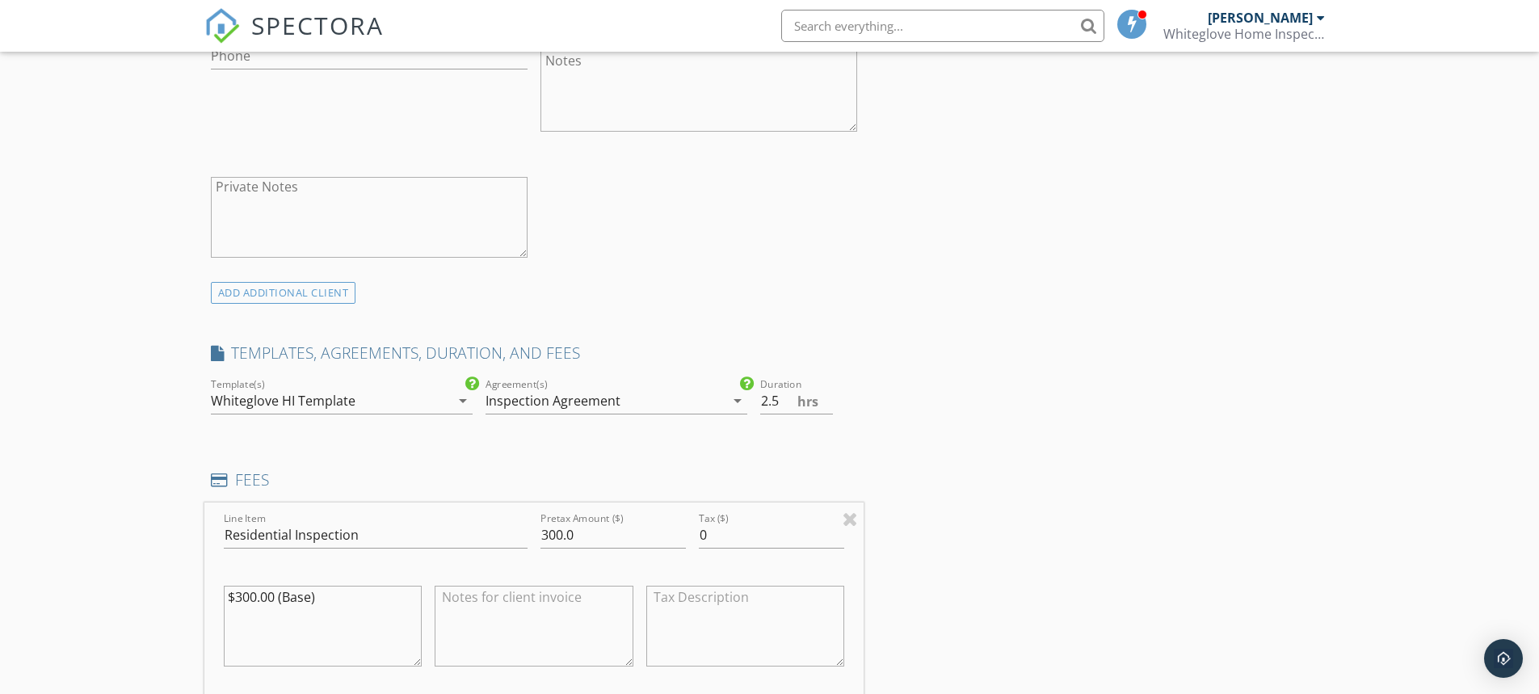
click at [567, 408] on div "Inspection Agreement" at bounding box center [553, 401] width 135 height 15
click at [500, 417] on div at bounding box center [508, 414] width 27 height 27
drag, startPoint x: 603, startPoint y: 543, endPoint x: 528, endPoint y: 547, distance: 75.3
click at [528, 547] on div "Line Item Residential Inspection Pretax Amount ($) 300.0 Tax ($) 0 $300.00 (Bas…" at bounding box center [534, 600] width 660 height 195
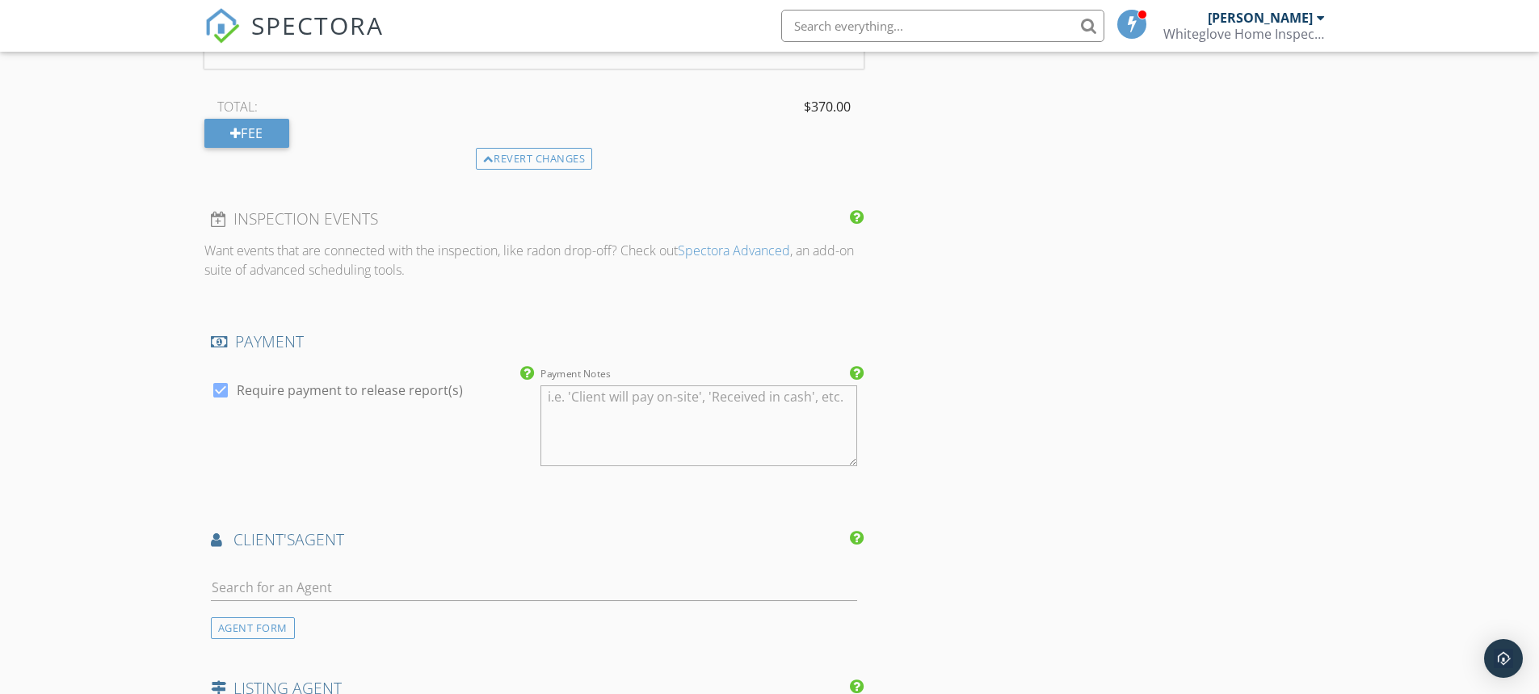
scroll to position [1535, 0]
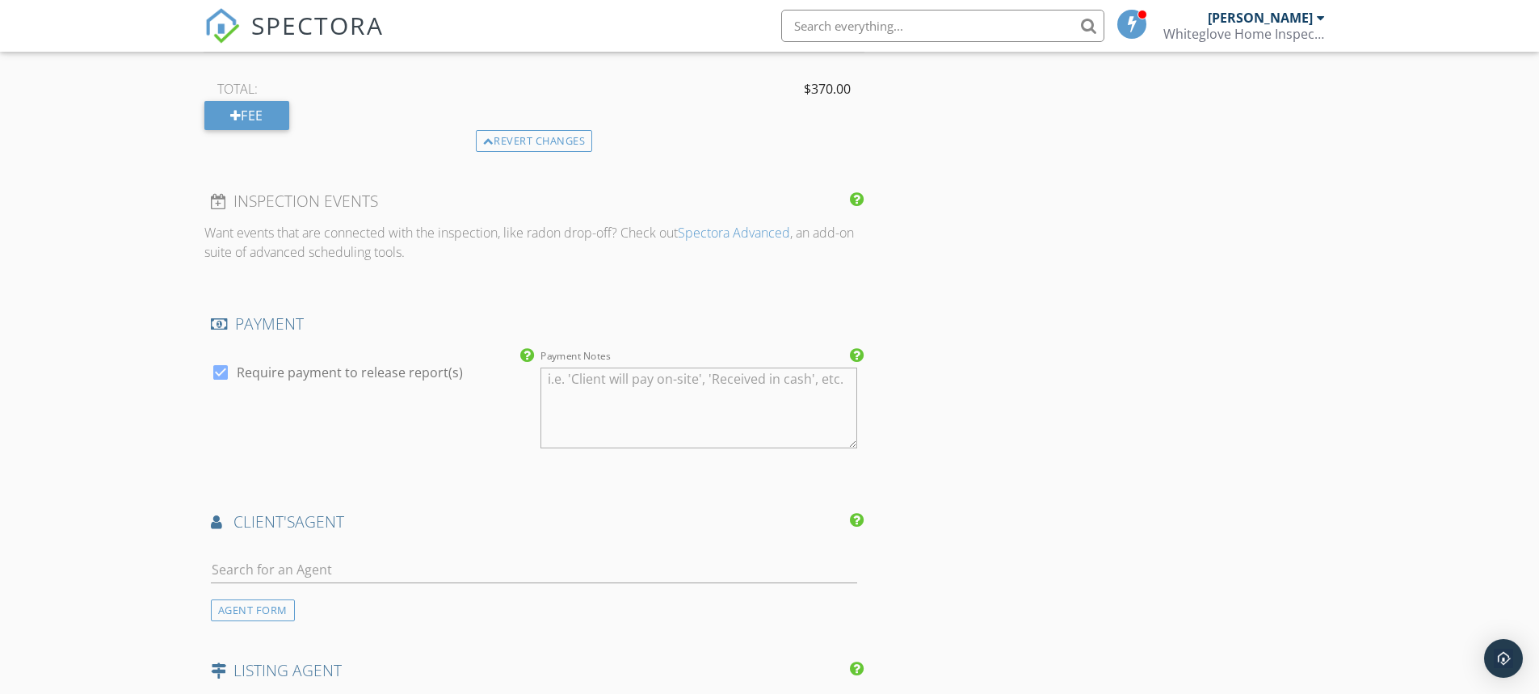
type input "370"
click at [220, 373] on div at bounding box center [220, 372] width 27 height 27
checkbox input "false"
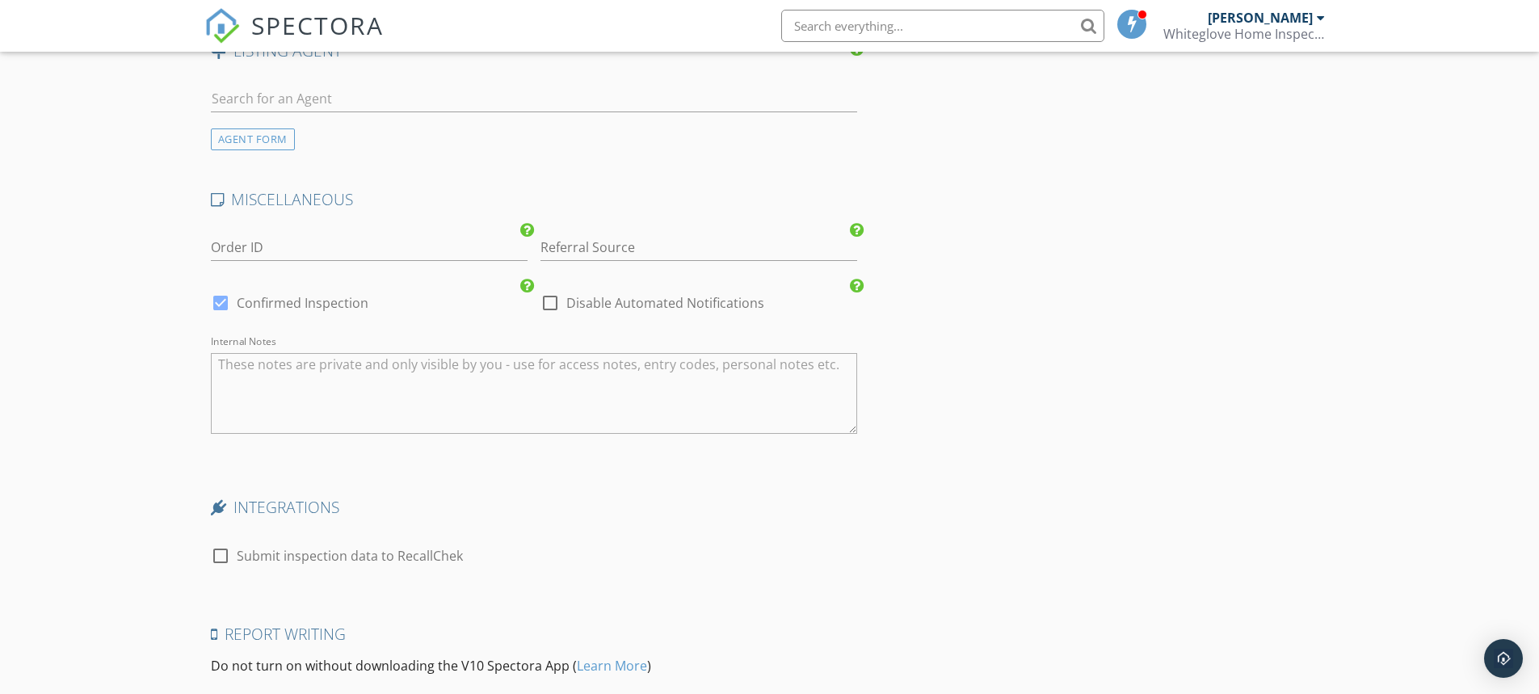
scroll to position [2182, 0]
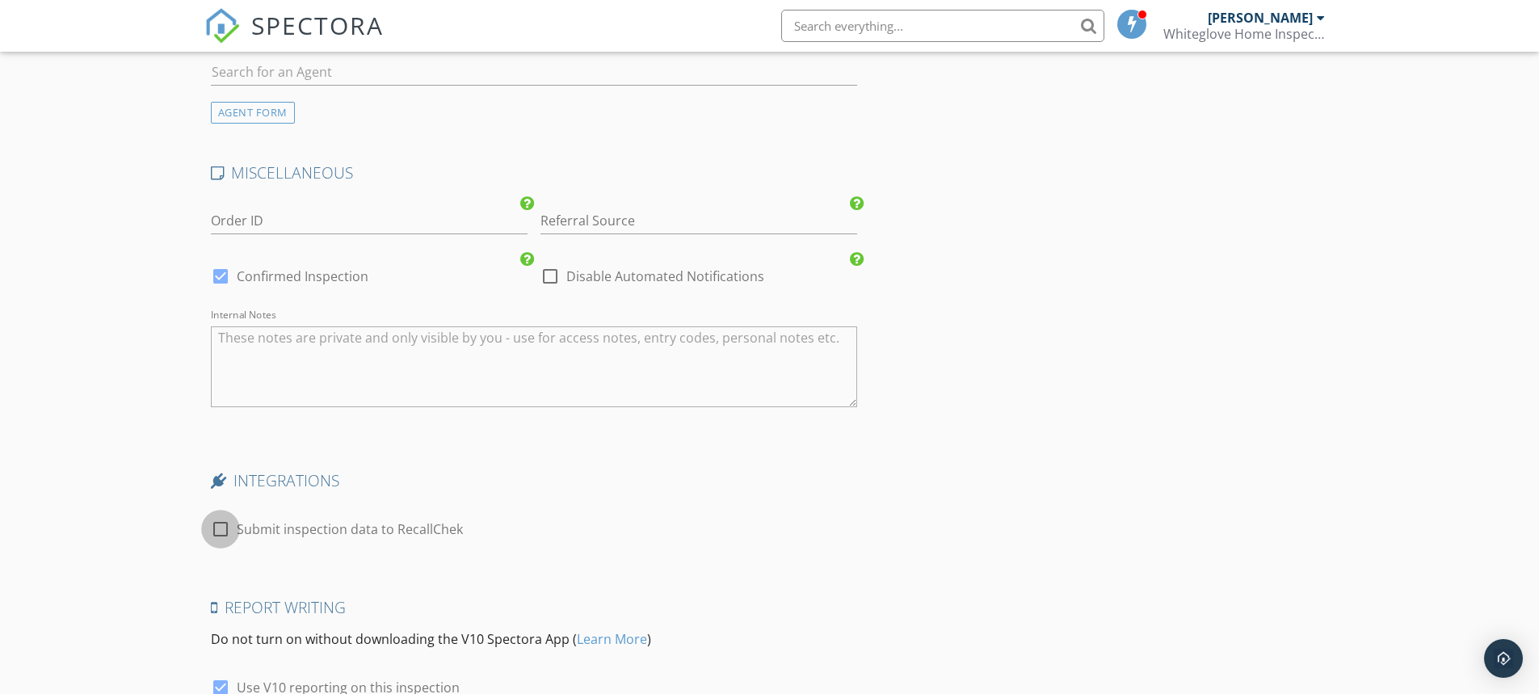
click at [221, 527] on div at bounding box center [220, 529] width 27 height 27
checkbox input "true"
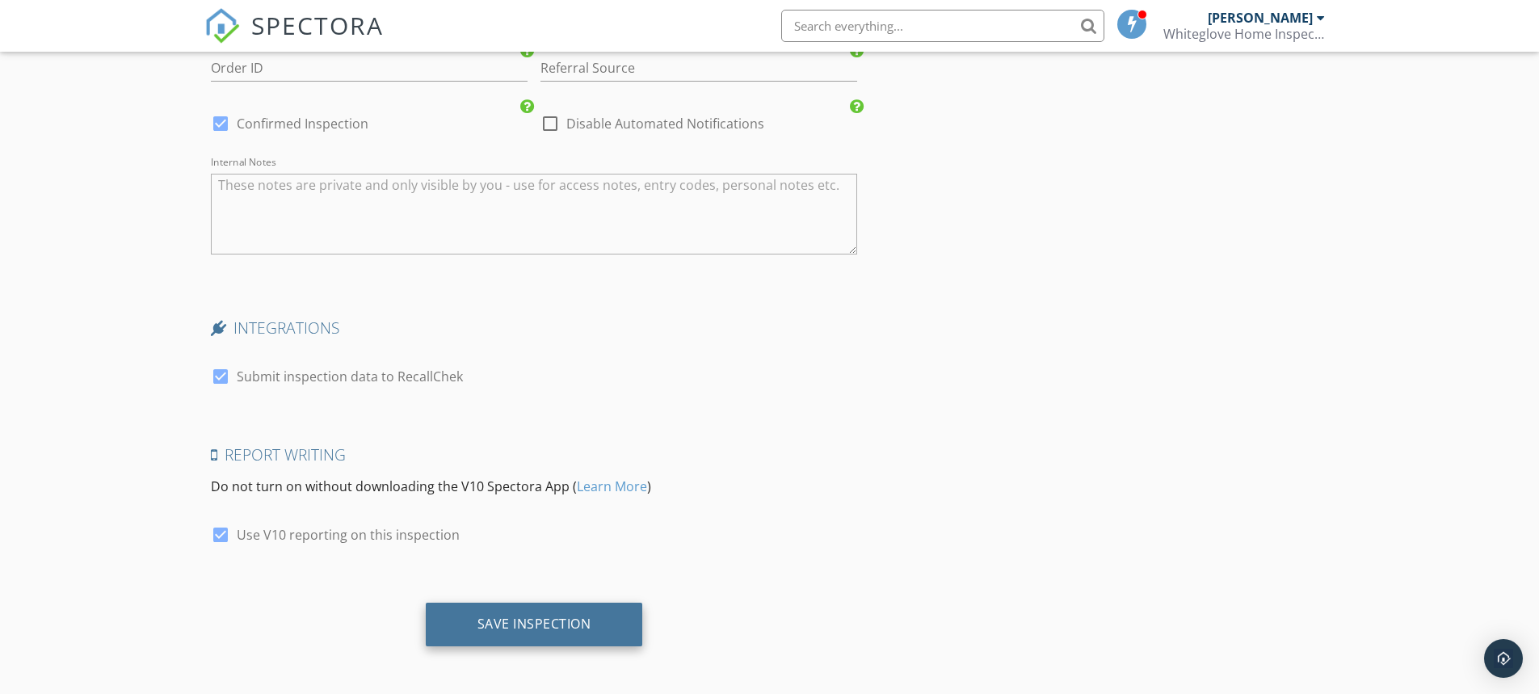
scroll to position [2338, 0]
click at [552, 618] on div "Save Inspection" at bounding box center [535, 621] width 114 height 16
